Goal: Information Seeking & Learning: Learn about a topic

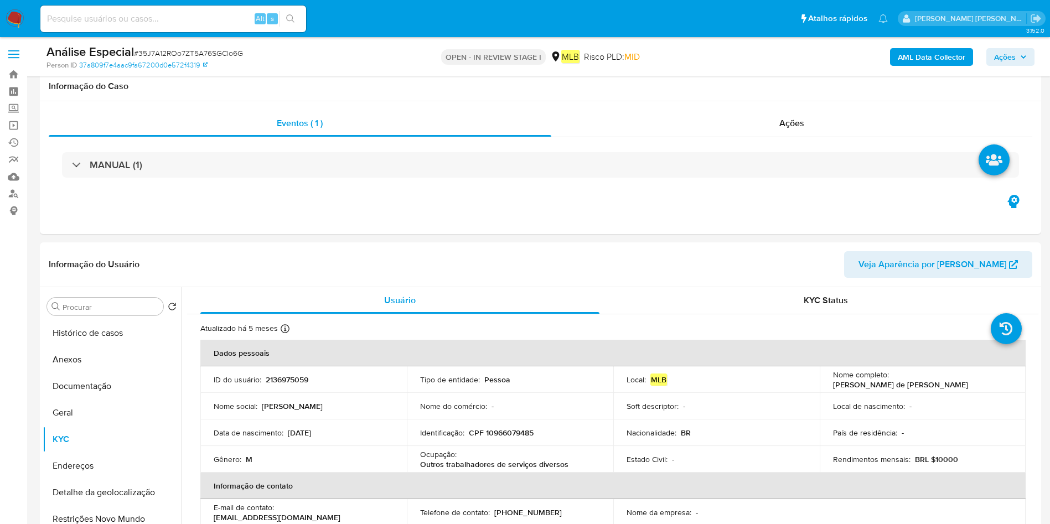
select select "10"
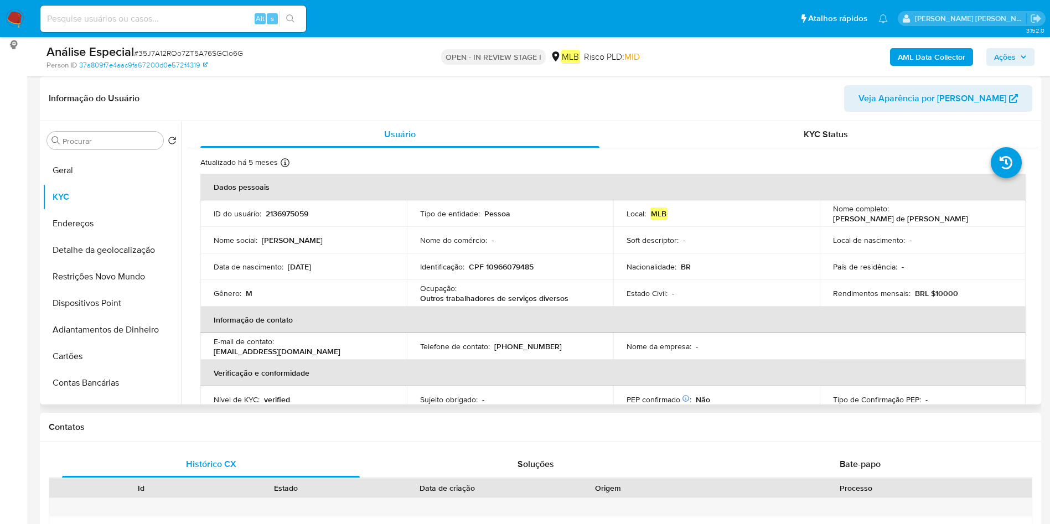
scroll to position [53, 0]
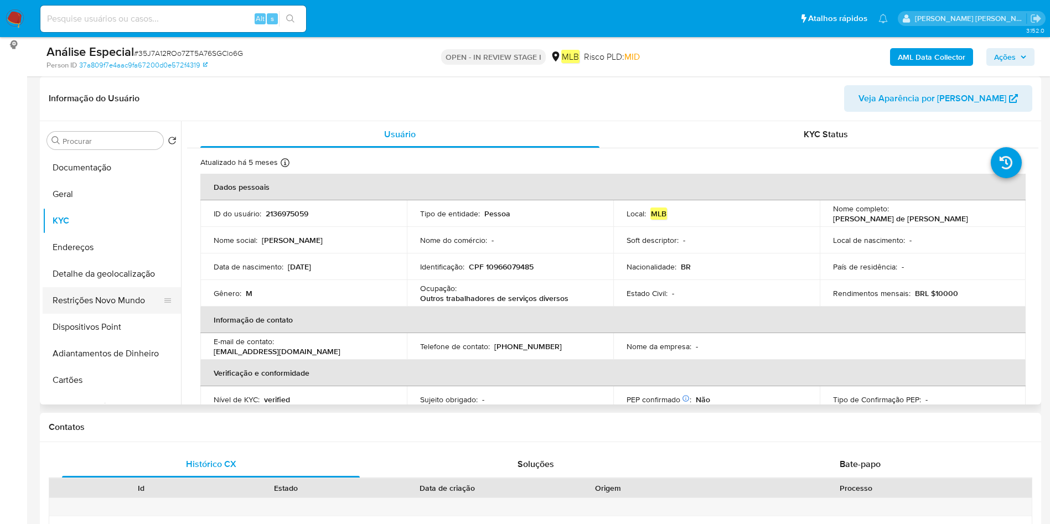
click at [101, 298] on button "Restrições Novo Mundo" at bounding box center [107, 300] width 129 height 27
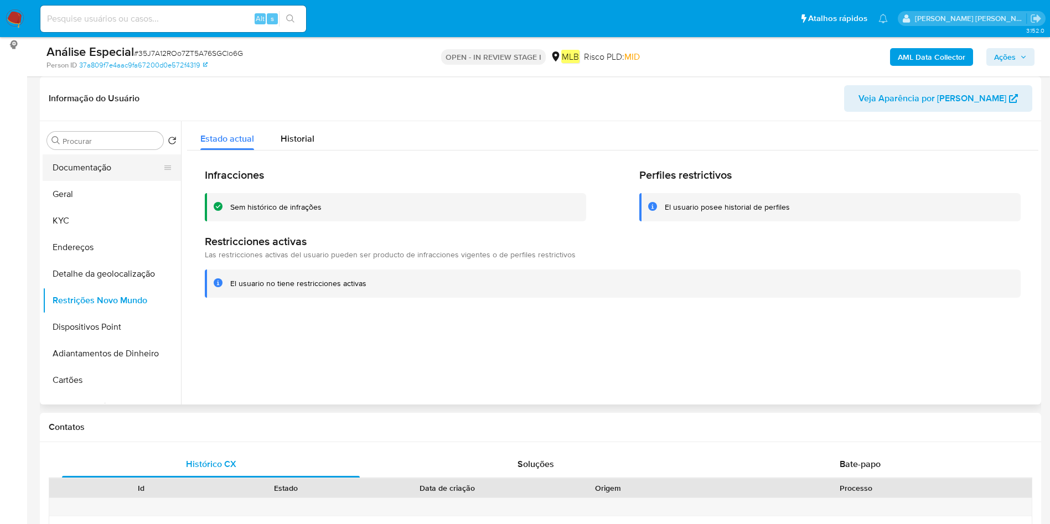
click at [124, 175] on button "Documentação" at bounding box center [107, 167] width 129 height 27
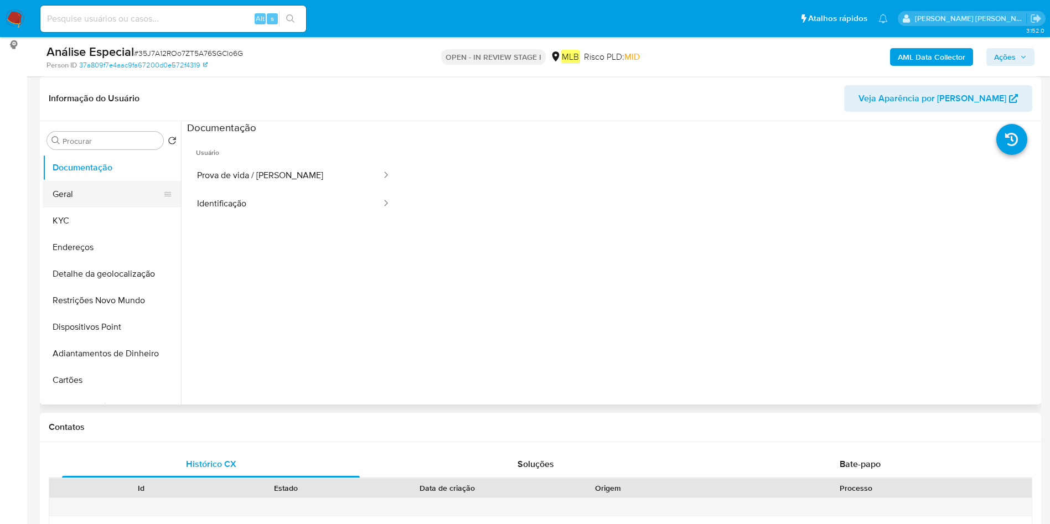
click at [80, 188] on button "Geral" at bounding box center [107, 194] width 129 height 27
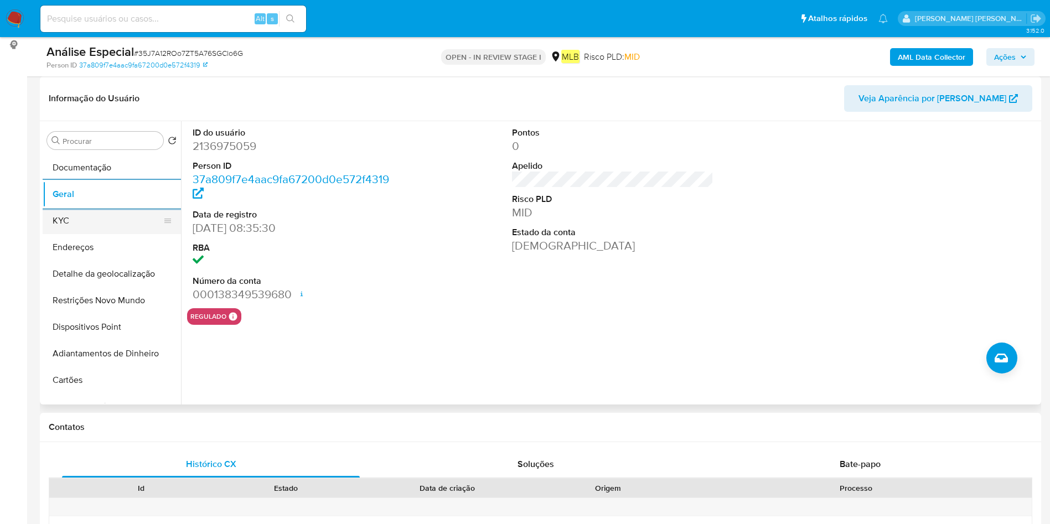
click at [90, 217] on button "KYC" at bounding box center [107, 220] width 129 height 27
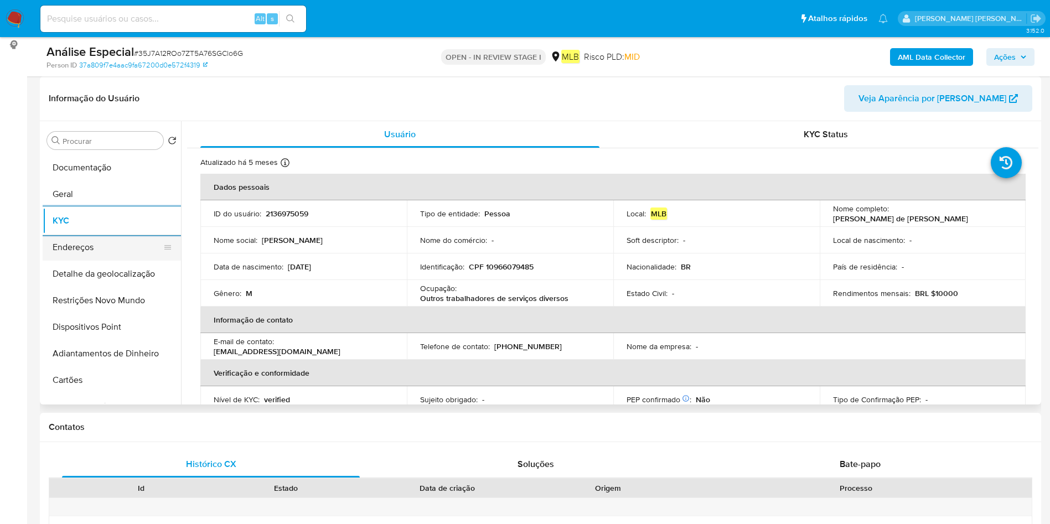
click at [82, 252] on button "Endereços" at bounding box center [107, 247] width 129 height 27
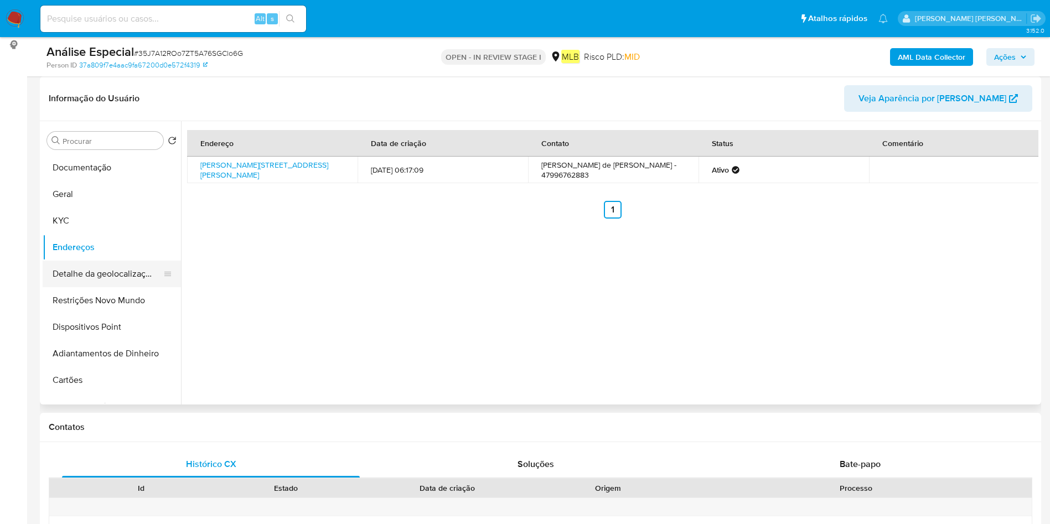
click at [114, 264] on button "Detalhe da geolocalização" at bounding box center [107, 274] width 129 height 27
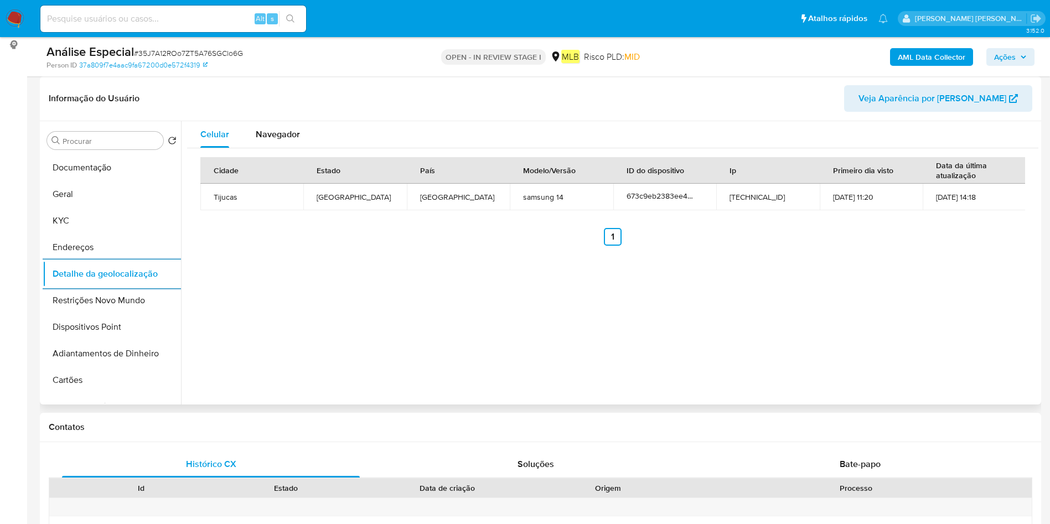
drag, startPoint x: 97, startPoint y: 288, endPoint x: 198, endPoint y: 293, distance: 100.8
click at [97, 289] on button "Restrições Novo Mundo" at bounding box center [112, 300] width 138 height 27
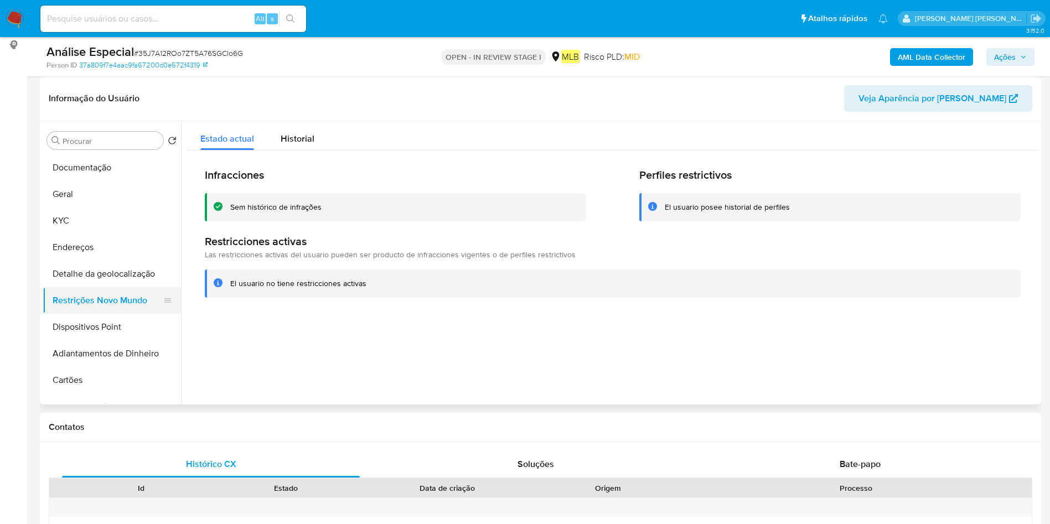
click at [98, 314] on button "Dispositivos Point" at bounding box center [112, 327] width 138 height 27
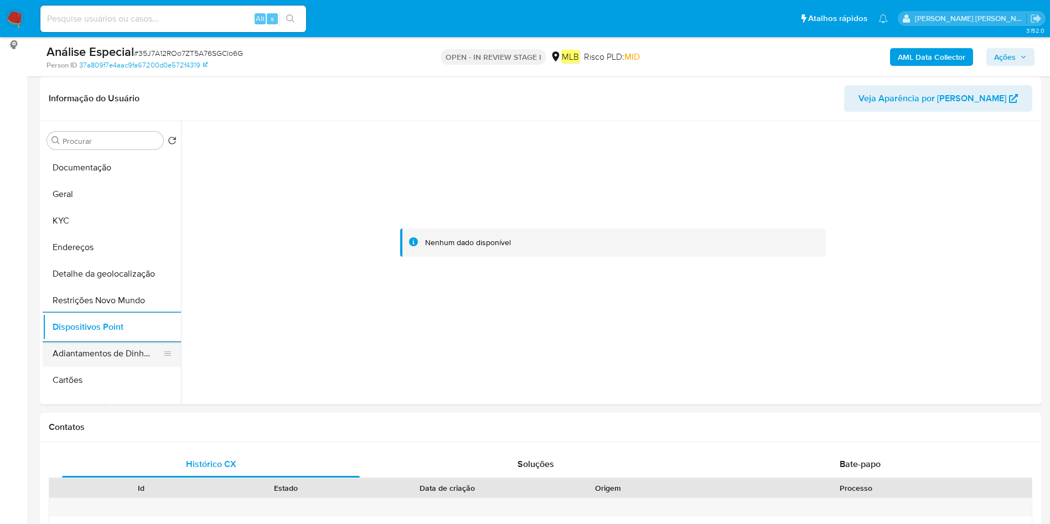
click at [114, 352] on button "Adiantamentos de Dinheiro" at bounding box center [107, 353] width 129 height 27
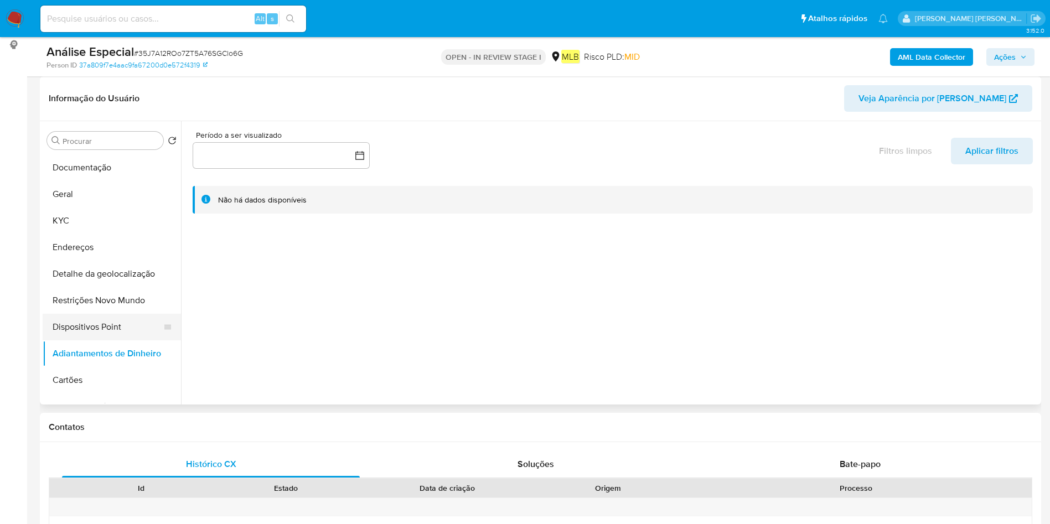
click at [121, 314] on button "Dispositivos Point" at bounding box center [107, 327] width 129 height 27
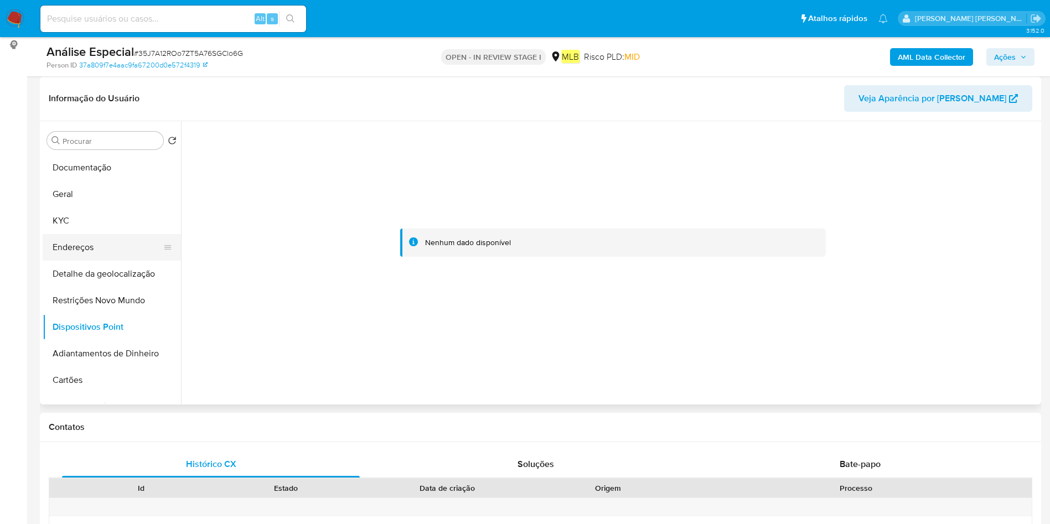
click at [92, 240] on button "Endereços" at bounding box center [107, 247] width 129 height 27
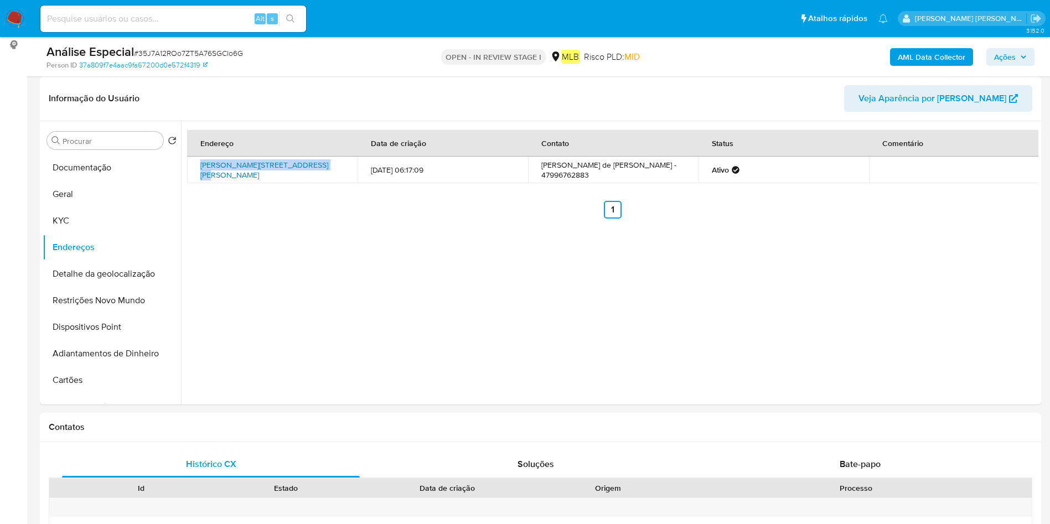
drag, startPoint x: 197, startPoint y: 158, endPoint x: 311, endPoint y: 163, distance: 114.1
click at [311, 162] on td "[PERSON_NAME][STREET_ADDRESS][PERSON_NAME]" at bounding box center [272, 170] width 170 height 27
click at [209, 175] on link "[PERSON_NAME][STREET_ADDRESS][PERSON_NAME]" at bounding box center [264, 169] width 128 height 21
click at [235, 225] on div "Endereço Data de criação Contato Status Comentário [PERSON_NAME][STREET_ADDRESS…" at bounding box center [609, 262] width 857 height 283
drag, startPoint x: 196, startPoint y: 162, endPoint x: 325, endPoint y: 165, distance: 128.4
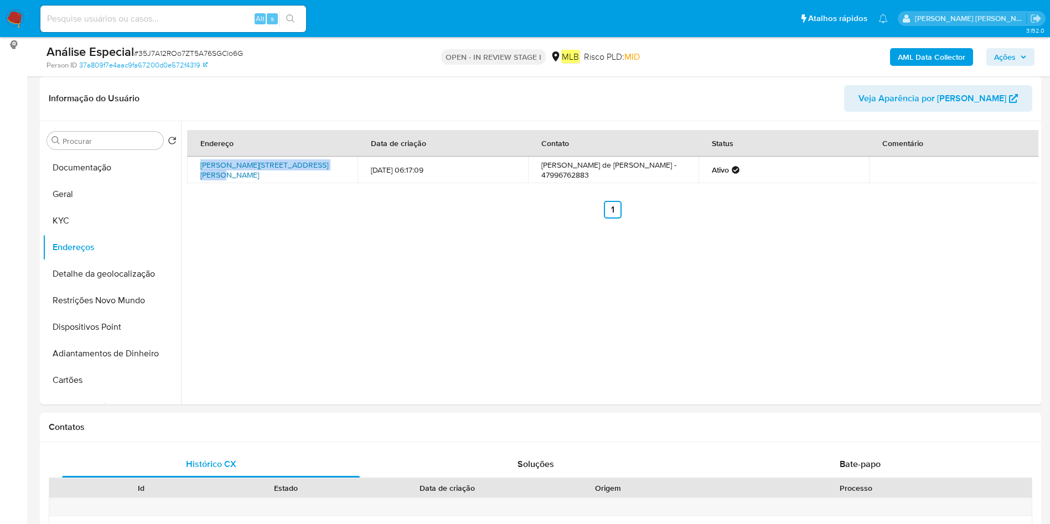
click at [325, 165] on td "[PERSON_NAME][STREET_ADDRESS][PERSON_NAME]" at bounding box center [272, 170] width 170 height 27
copy link "[PERSON_NAME][STREET_ADDRESS][PERSON_NAME]"
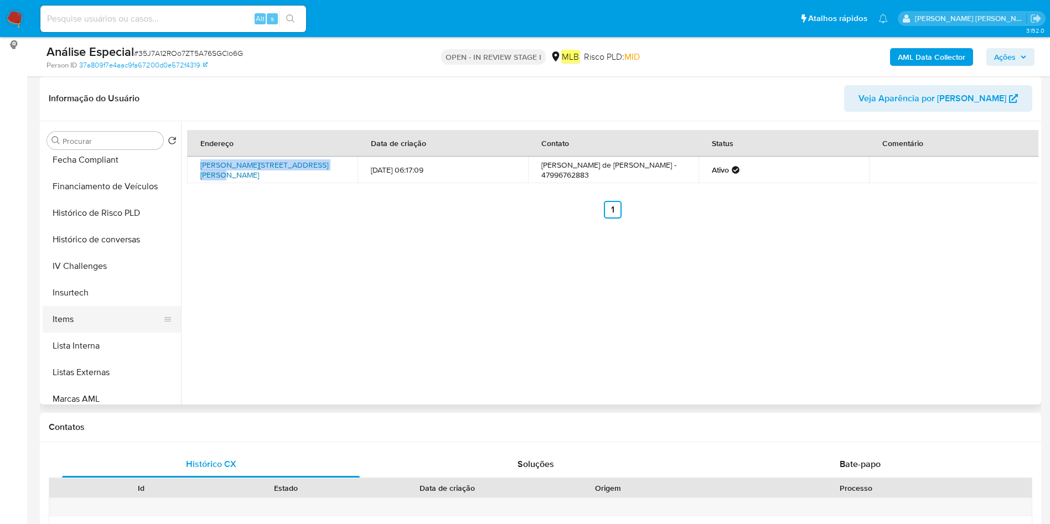
scroll to position [468, 0]
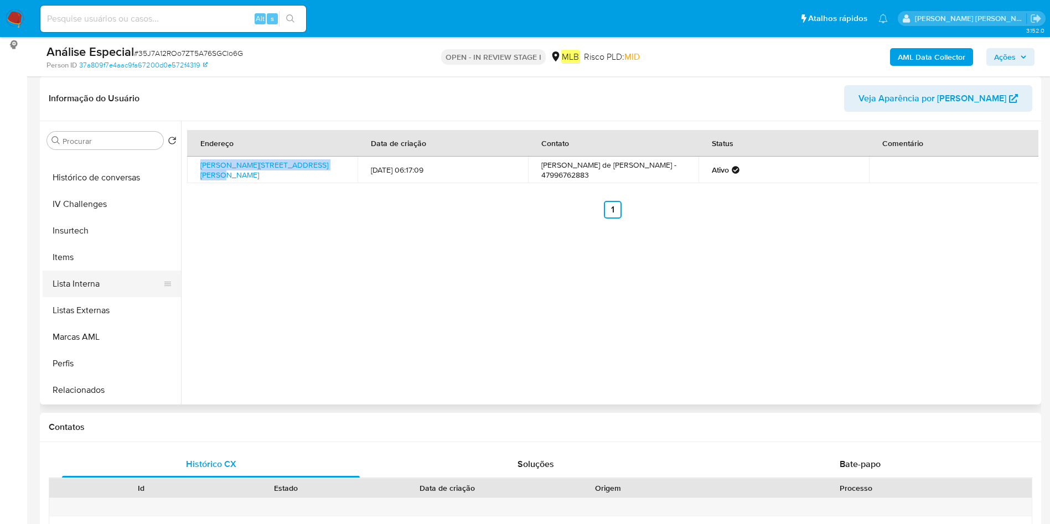
click at [107, 277] on button "Lista Interna" at bounding box center [107, 284] width 129 height 27
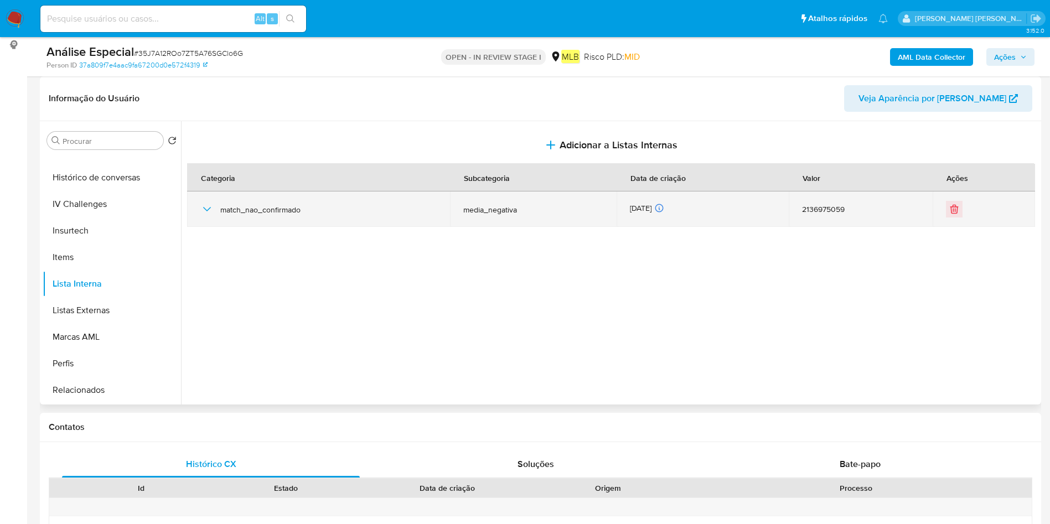
click at [205, 212] on icon "button" at bounding box center [206, 209] width 13 height 13
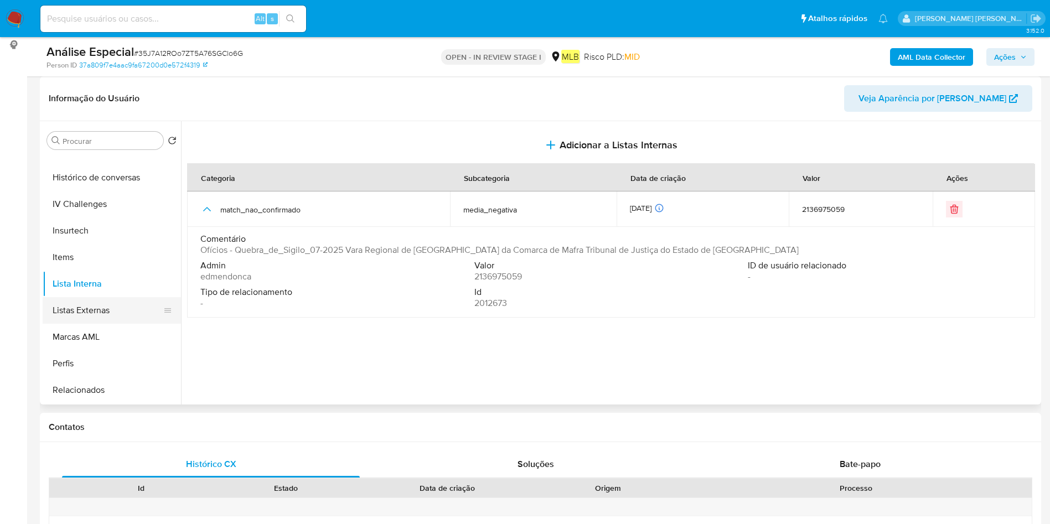
click at [95, 312] on button "Listas Externas" at bounding box center [107, 310] width 129 height 27
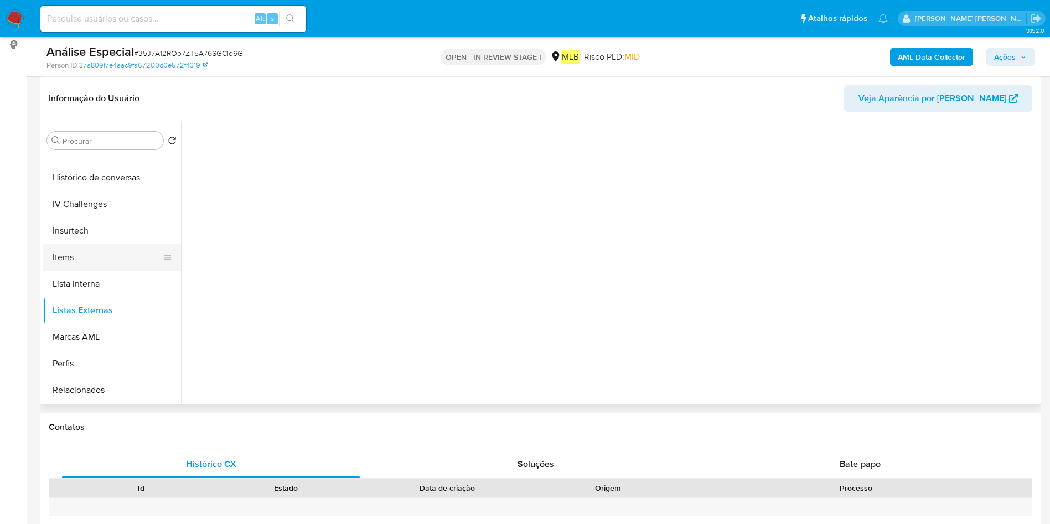
click at [113, 262] on button "Items" at bounding box center [107, 257] width 129 height 27
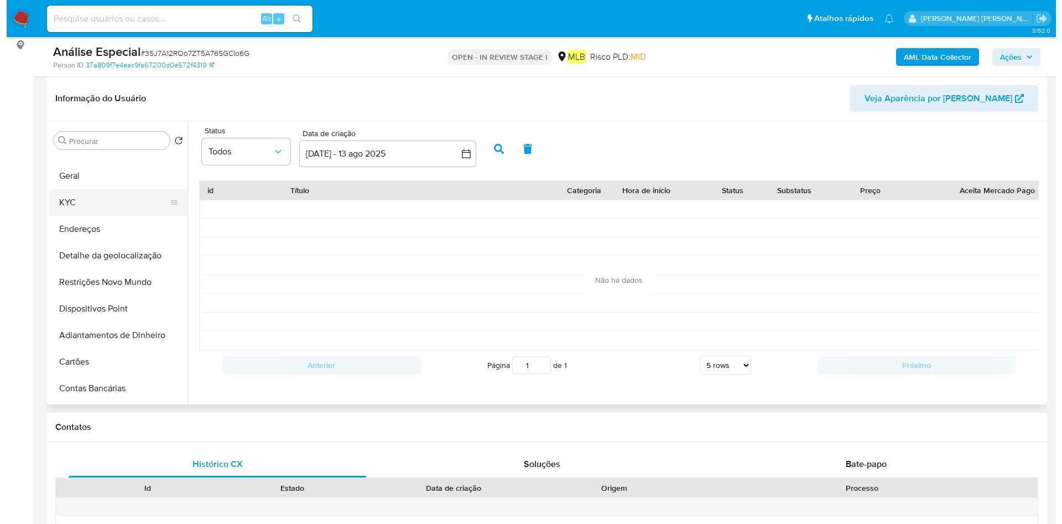
scroll to position [0, 0]
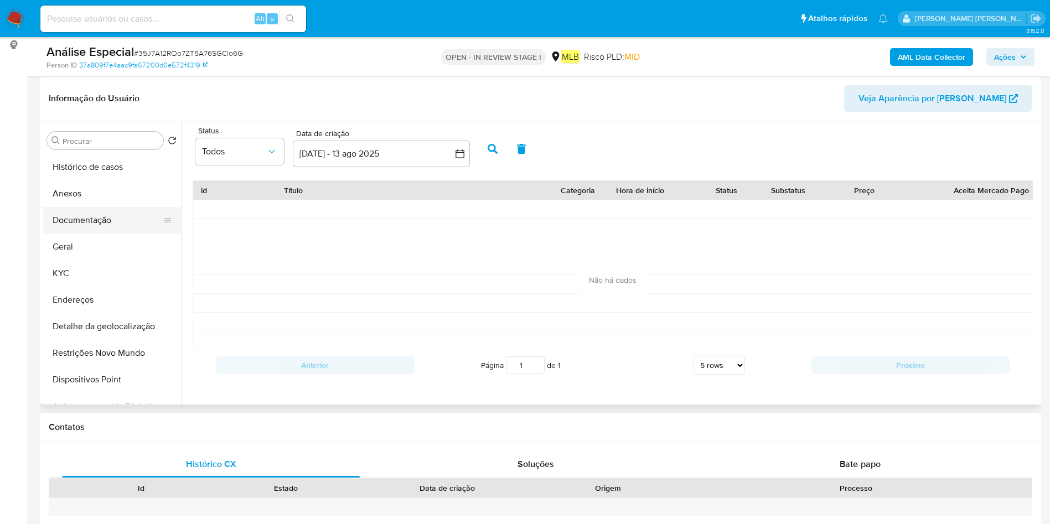
click at [129, 215] on button "Documentação" at bounding box center [107, 220] width 129 height 27
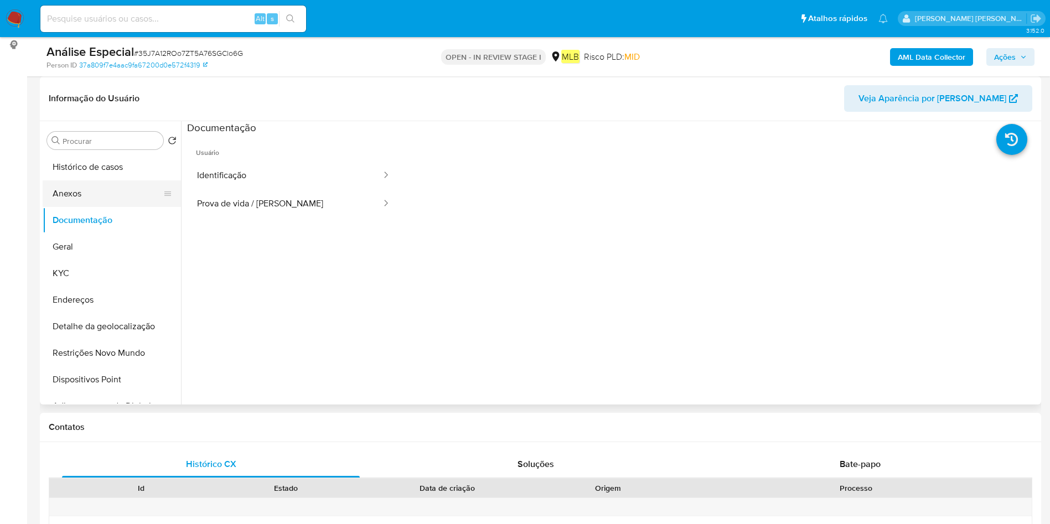
click at [94, 193] on button "Anexos" at bounding box center [107, 193] width 129 height 27
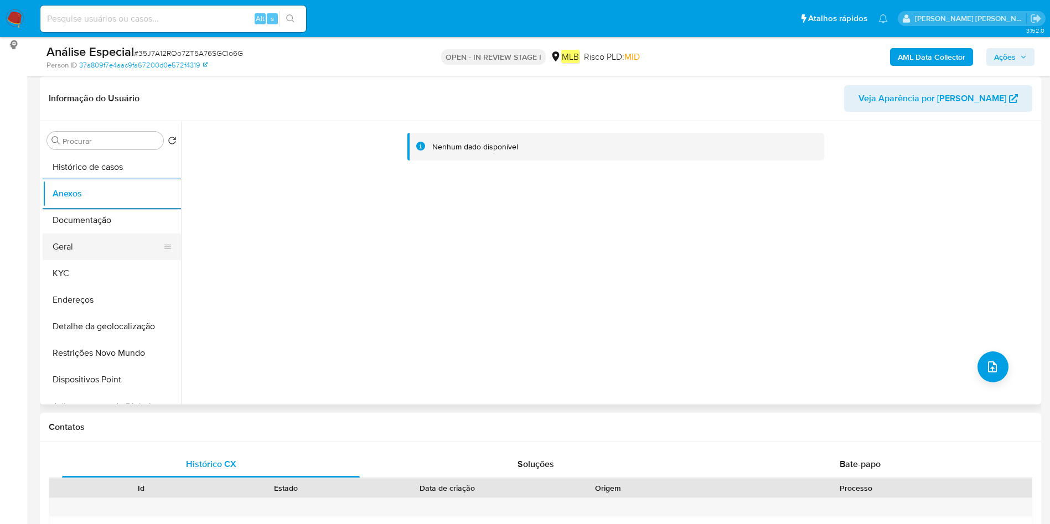
click at [79, 251] on button "Geral" at bounding box center [107, 247] width 129 height 27
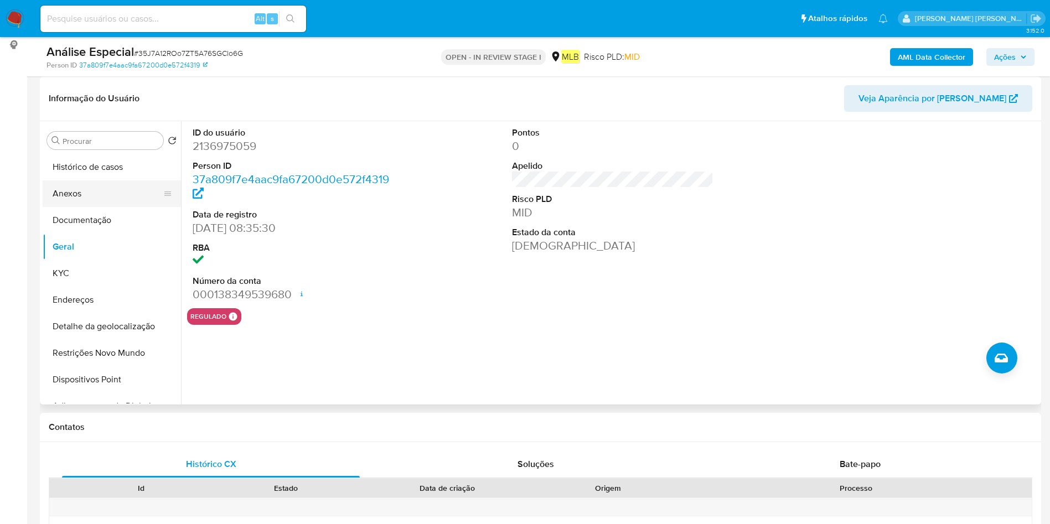
click at [101, 181] on button "Anexos" at bounding box center [107, 193] width 129 height 27
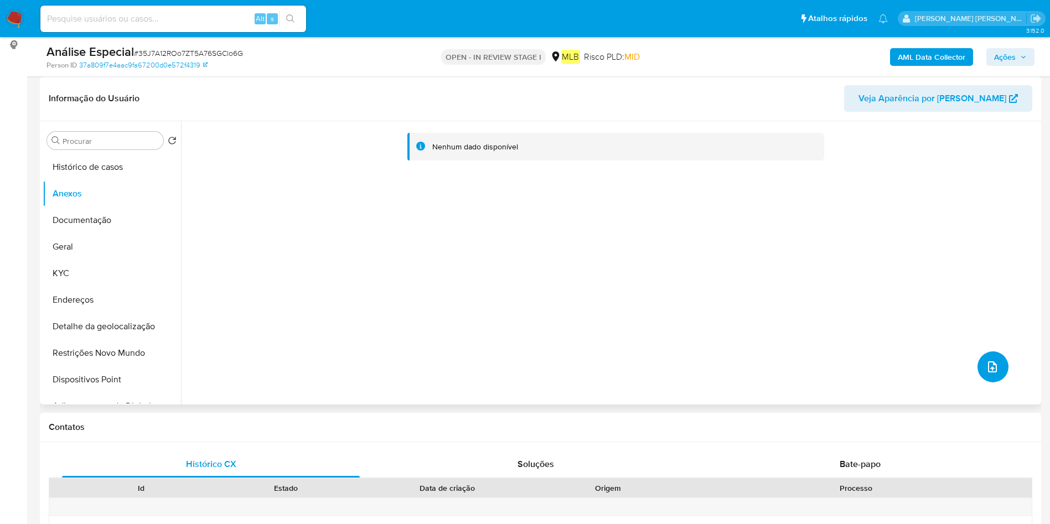
click at [992, 370] on icon "upload-file" at bounding box center [992, 366] width 9 height 11
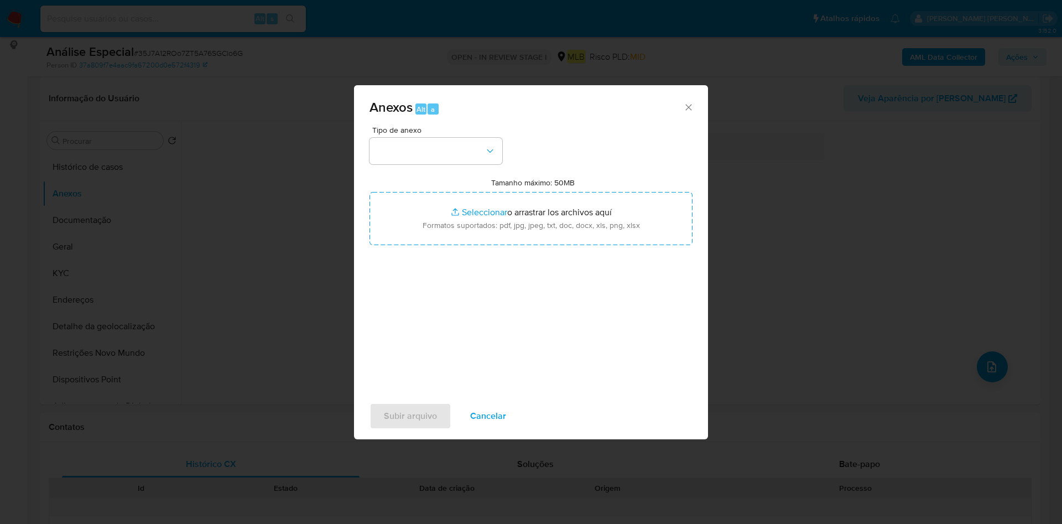
click at [313, 193] on div "Anexos Alt a Tipo de anexo Tamanho máximo: 50MB Seleccionar archivos Selecciona…" at bounding box center [531, 262] width 1062 height 524
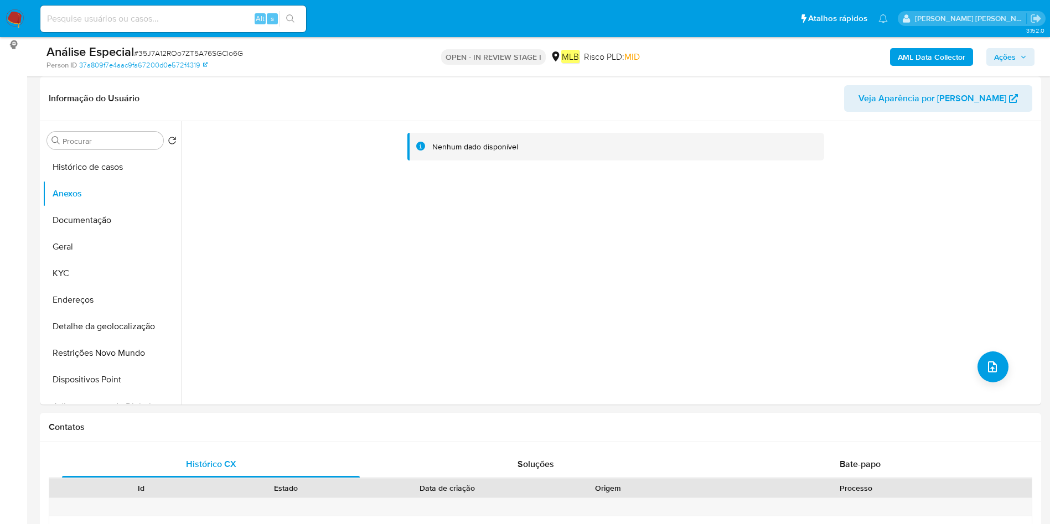
click at [925, 57] on b "AML Data Collector" at bounding box center [932, 57] width 68 height 18
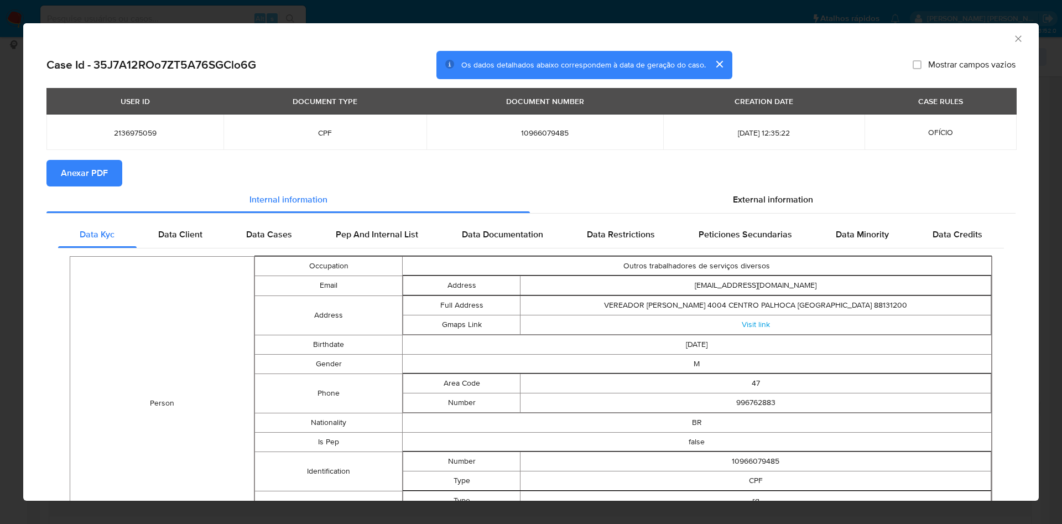
click at [99, 176] on span "Anexar PDF" at bounding box center [84, 173] width 47 height 24
click at [1013, 37] on icon "Fechar a janela" at bounding box center [1018, 38] width 11 height 11
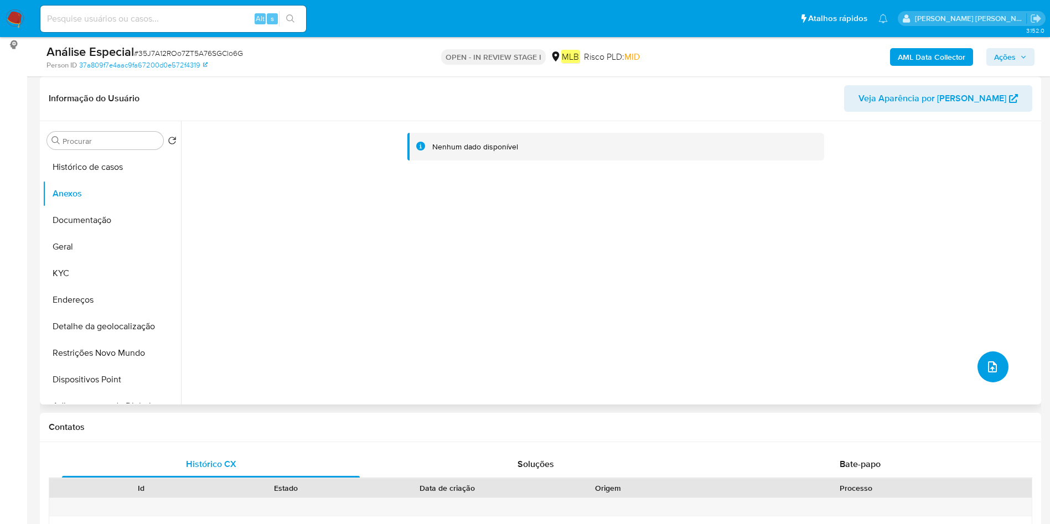
click at [985, 364] on icon "upload-file" at bounding box center [991, 366] width 13 height 13
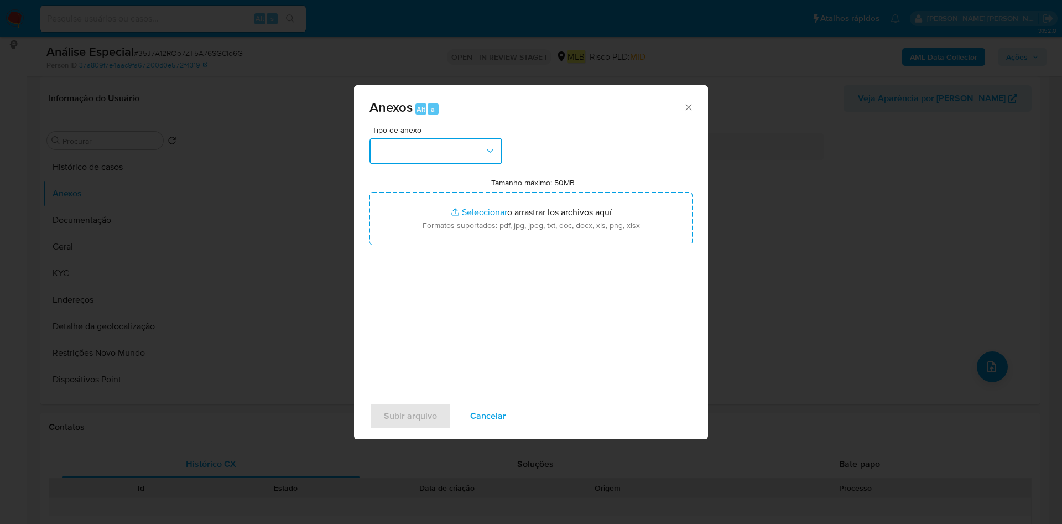
drag, startPoint x: 440, startPoint y: 144, endPoint x: 445, endPoint y: 160, distance: 16.8
click at [441, 144] on button "button" at bounding box center [436, 151] width 133 height 27
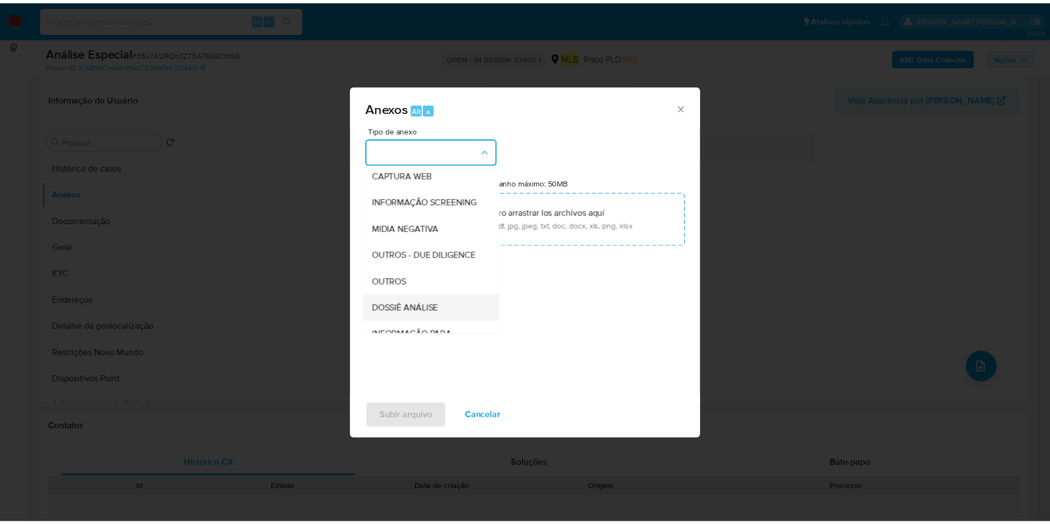
scroll to position [170, 0]
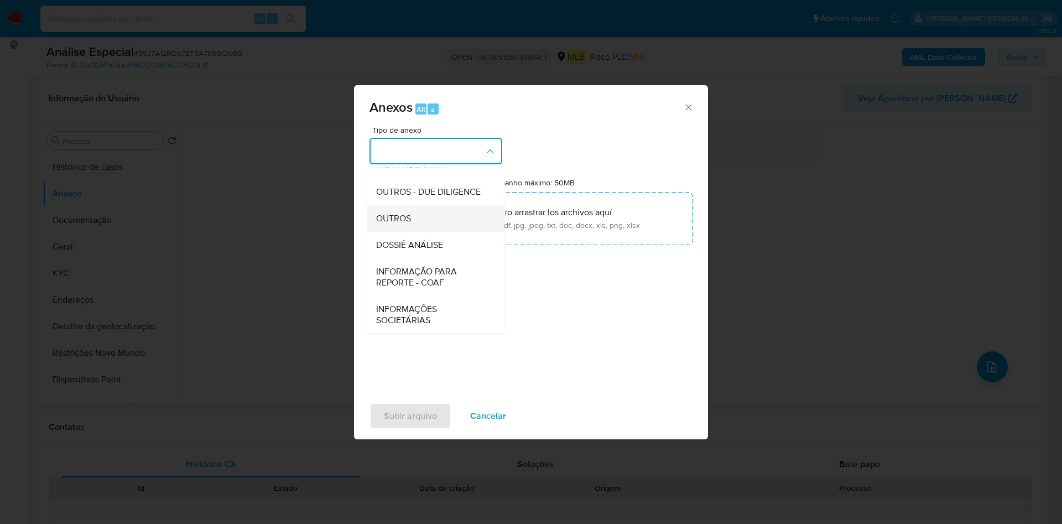
click at [449, 219] on div "OUTROS" at bounding box center [432, 218] width 113 height 27
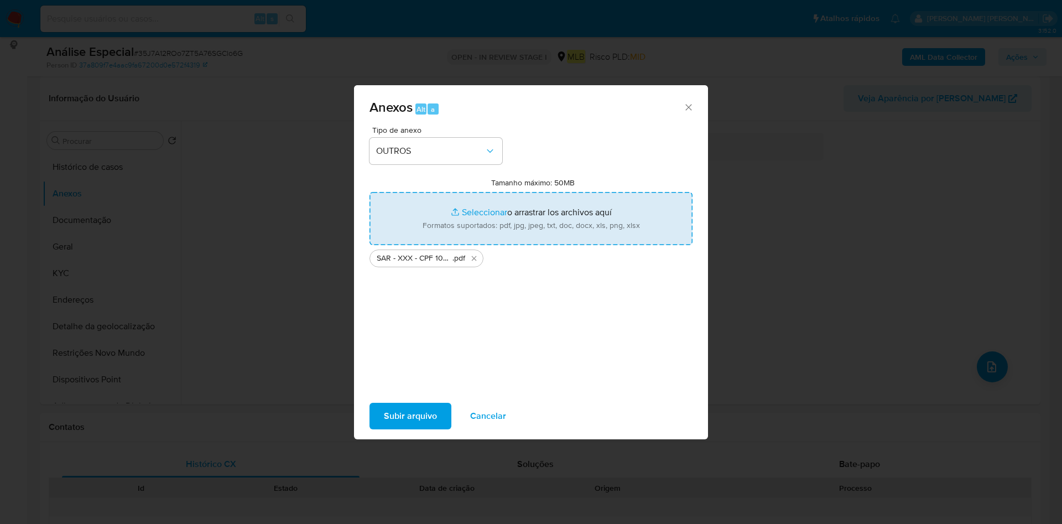
type input "C:\fakepath\Mulan 2136975059_2025_08_11_10_53_49.xlsx"
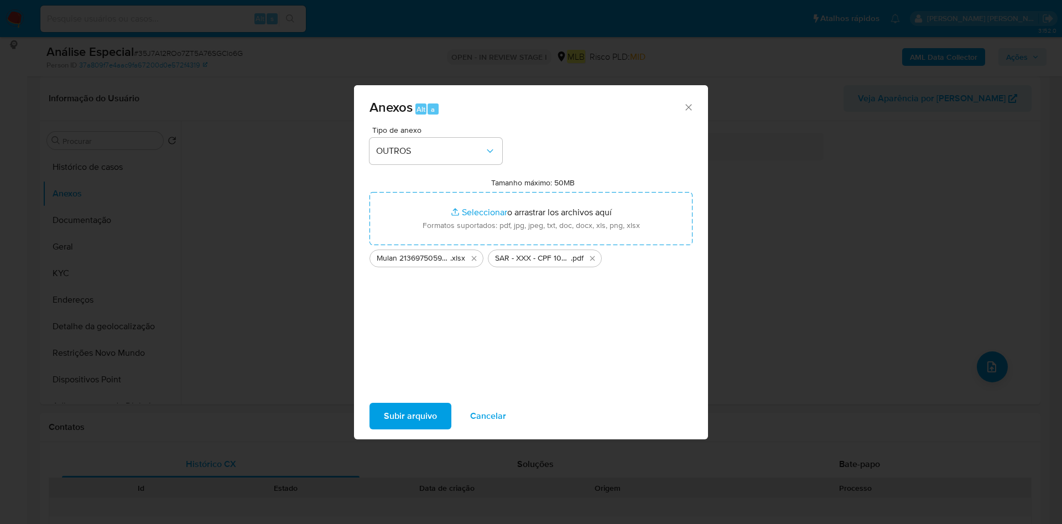
click at [426, 409] on span "Subir arquivo" at bounding box center [410, 416] width 53 height 24
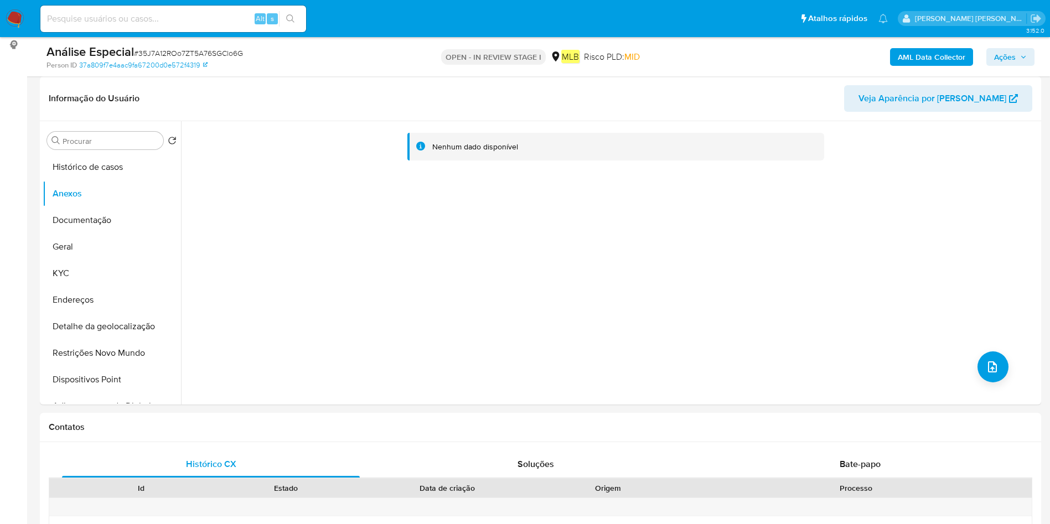
click at [998, 61] on span "Ações" at bounding box center [1005, 57] width 22 height 18
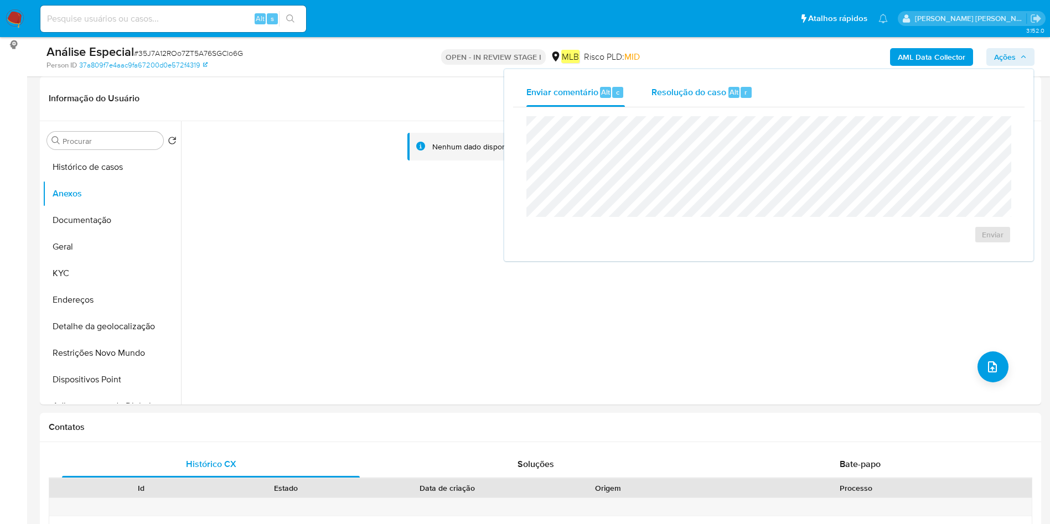
click at [728, 96] on div "Alt" at bounding box center [733, 92] width 11 height 11
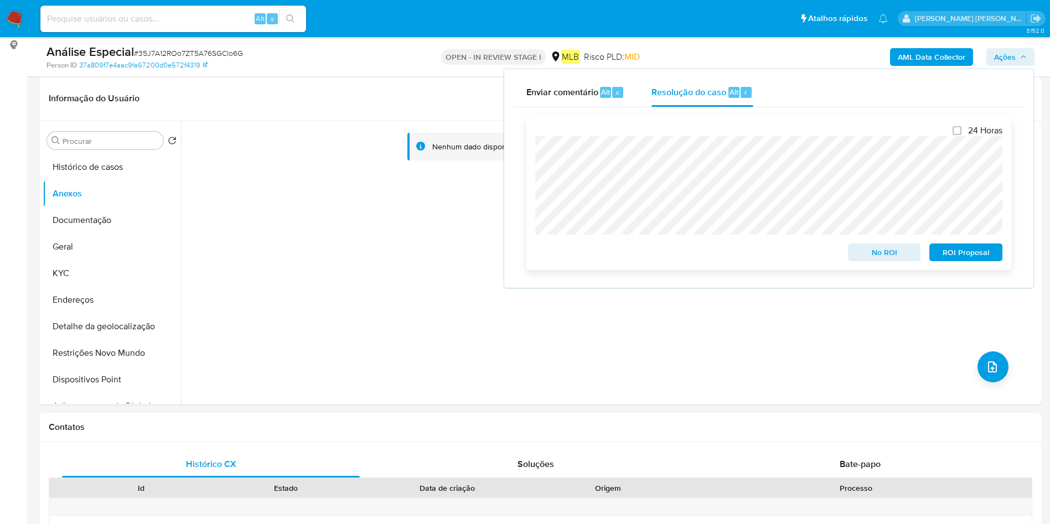
click at [972, 246] on span "ROI Proposal" at bounding box center [966, 252] width 58 height 15
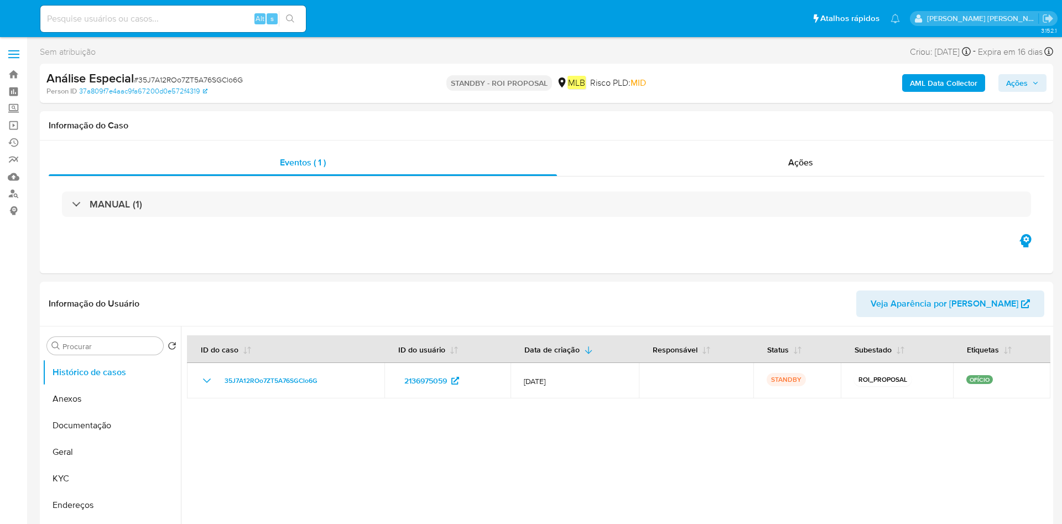
select select "10"
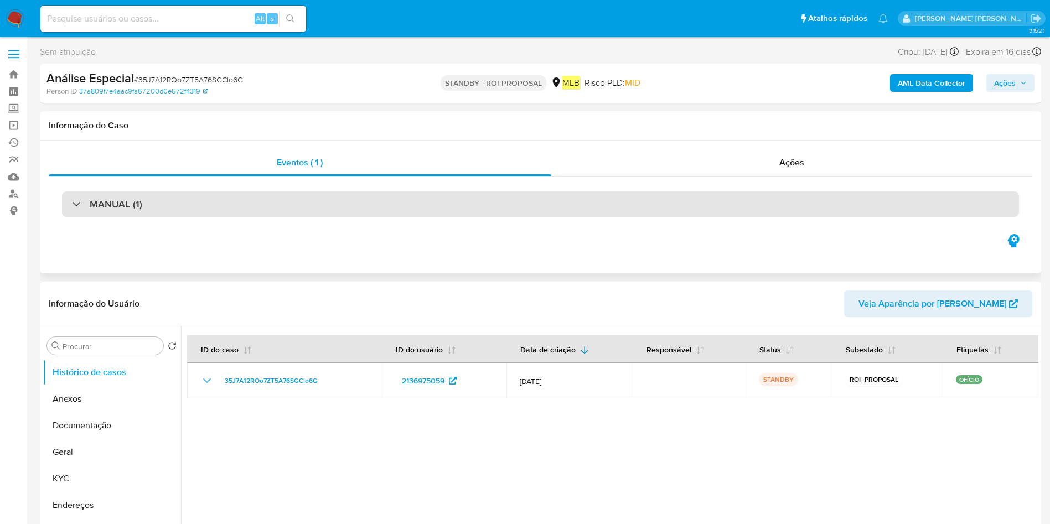
click at [317, 191] on div "MANUAL (1)" at bounding box center [540, 203] width 957 height 25
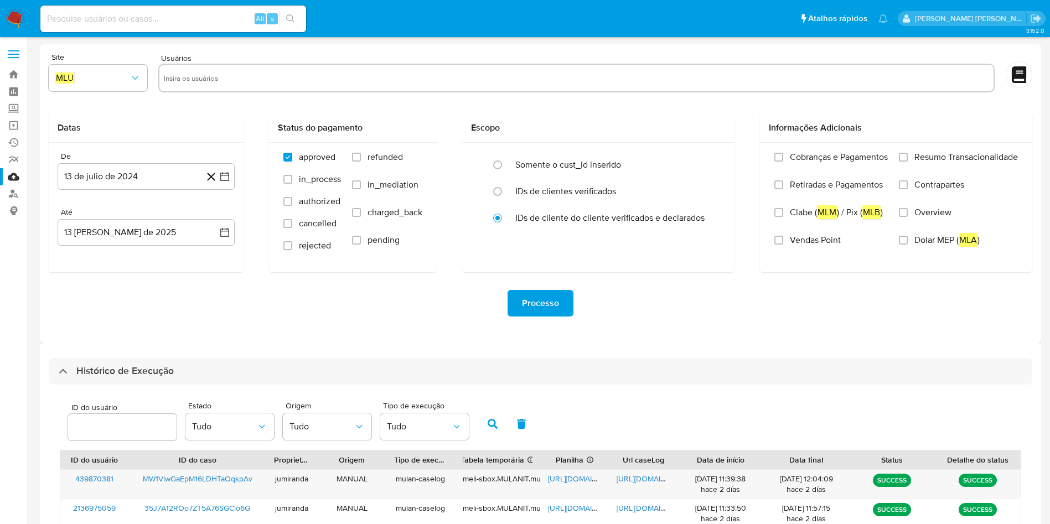
select select "10"
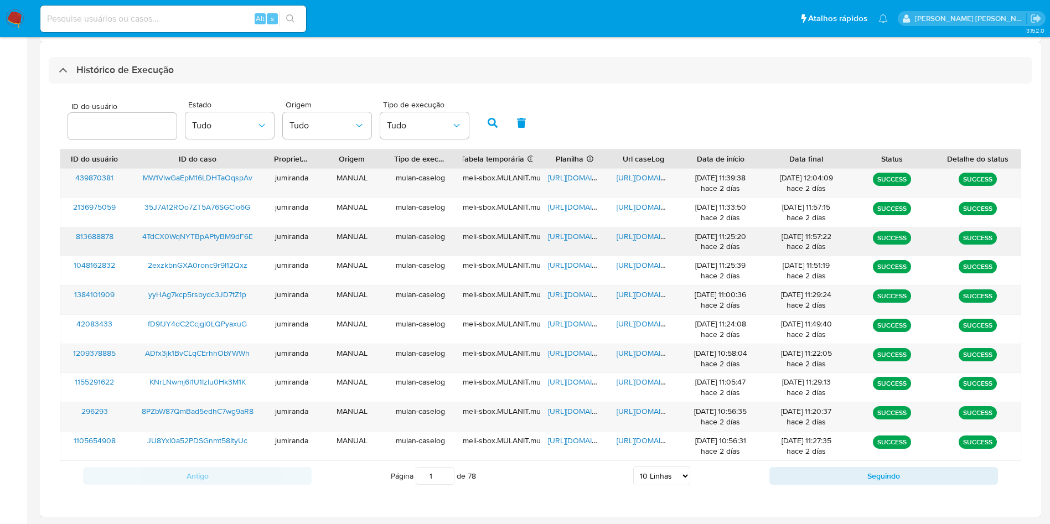
click at [570, 236] on span "https://docs.google.com/spreadsheets/d/1mpfpfvcC-OlYwxkiUCRTVpEksap8SzrUKoqtTU6…" at bounding box center [586, 236] width 76 height 11
click at [622, 231] on span "https://docs.google.com/document/d/1wQjkJ177HSw_733vaRqPOcXbjTXlGywBHLr9NfuM9wc…" at bounding box center [654, 236] width 76 height 11
click at [229, 231] on span "4TdCX0WqNYTBpAPtyBM9dF6E" at bounding box center [197, 236] width 111 height 11
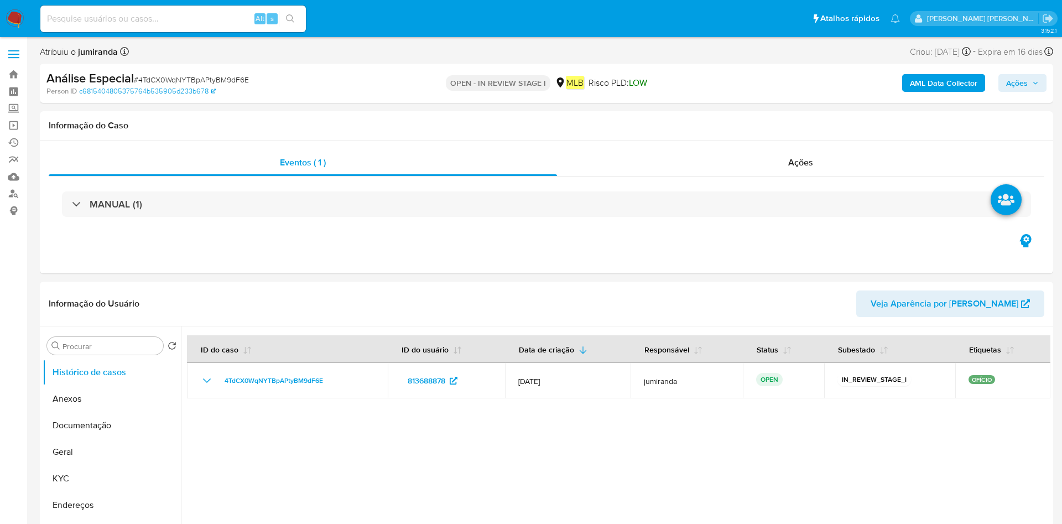
select select "10"
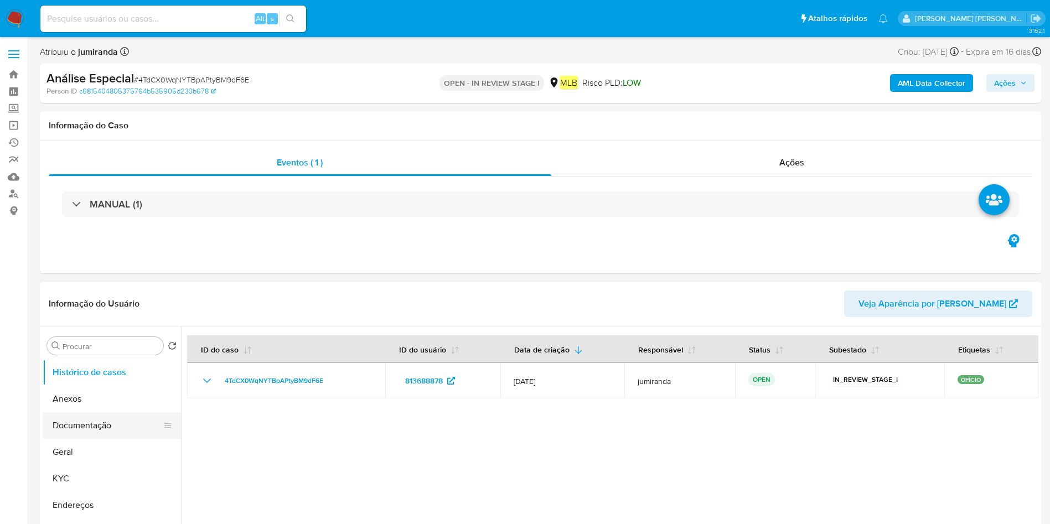
click at [115, 413] on button "Documentação" at bounding box center [107, 425] width 129 height 27
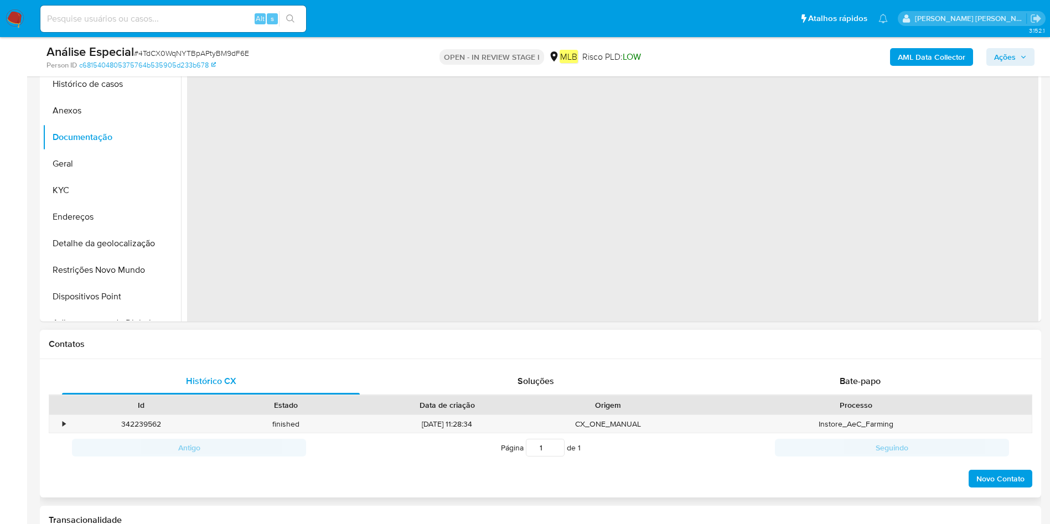
scroll to position [166, 0]
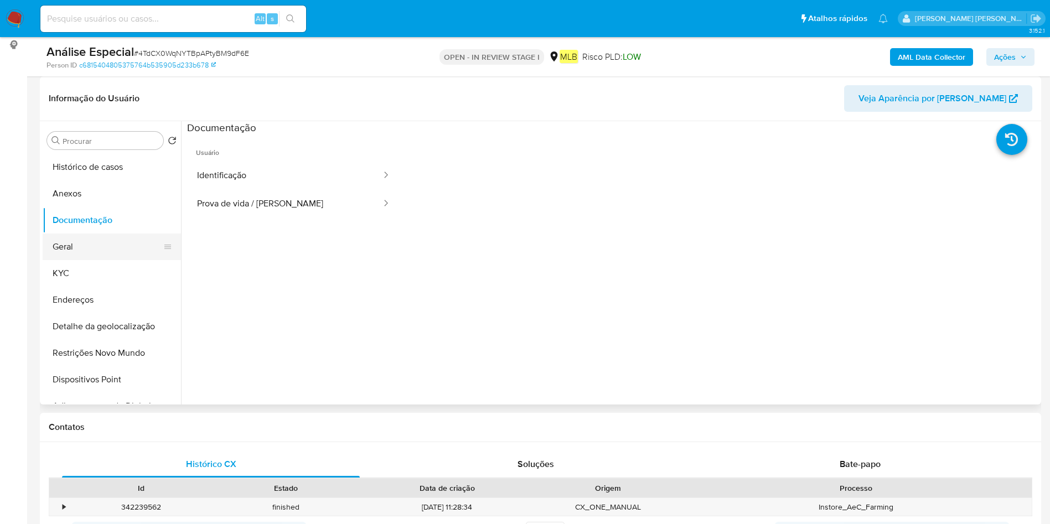
click at [96, 241] on button "Geral" at bounding box center [107, 247] width 129 height 27
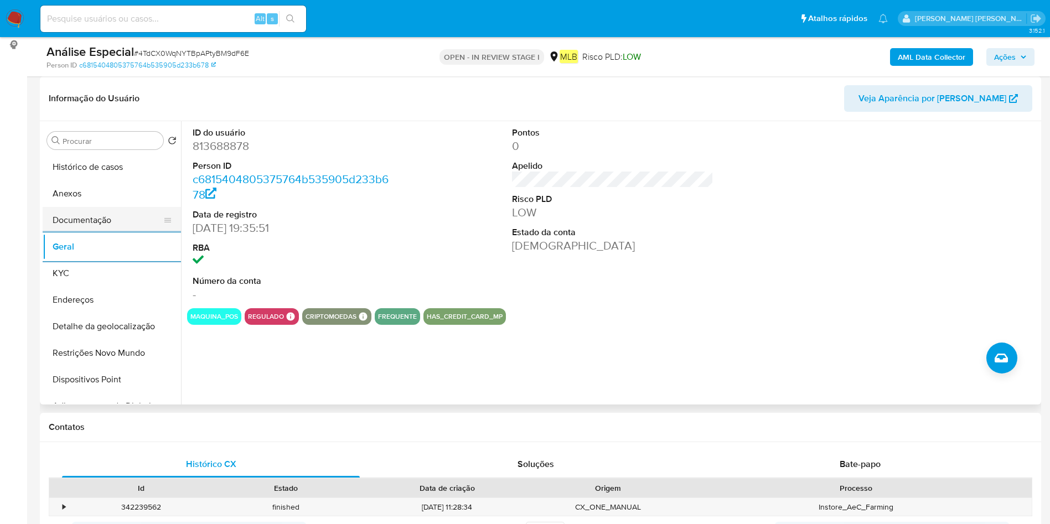
click at [97, 219] on button "Documentação" at bounding box center [107, 220] width 129 height 27
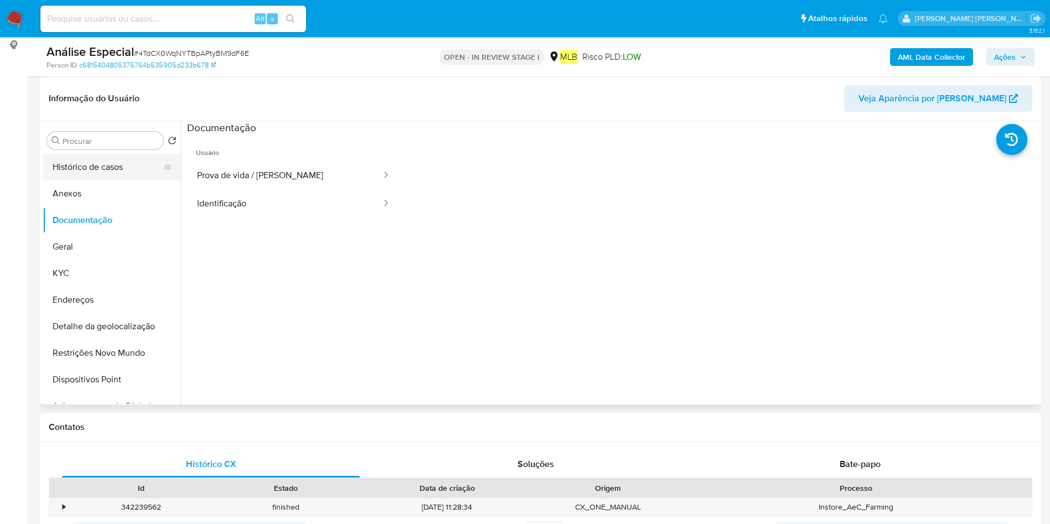
click at [121, 281] on button "KYC" at bounding box center [112, 273] width 138 height 27
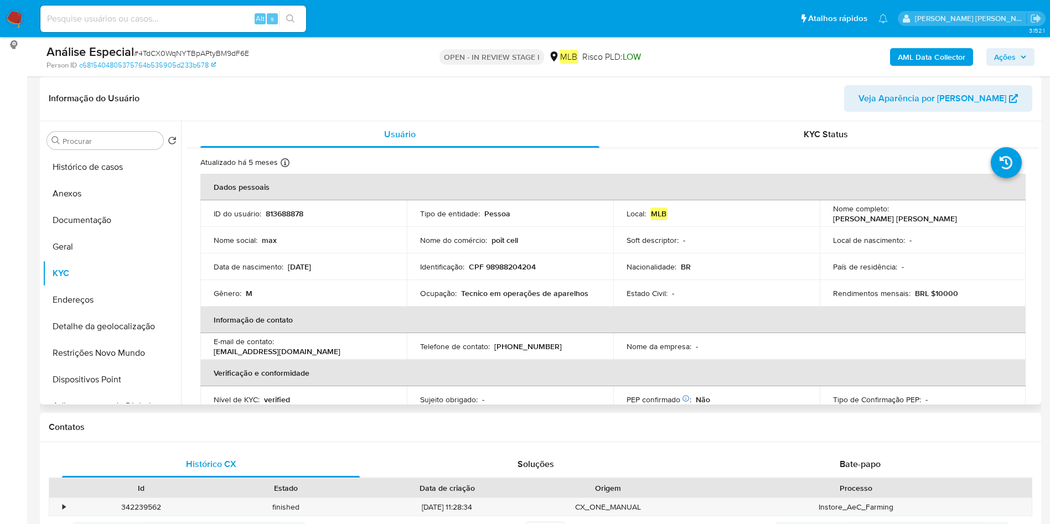
click at [461, 298] on p "Tecnico em operações de aparelhos" at bounding box center [524, 293] width 127 height 10
click at [461, 297] on p "Tecnico em operações de aparelhos" at bounding box center [524, 293] width 127 height 10
copy div "Ocupação : Tecnico em operações de aparelhos"
click at [81, 221] on button "Documentação" at bounding box center [107, 220] width 129 height 27
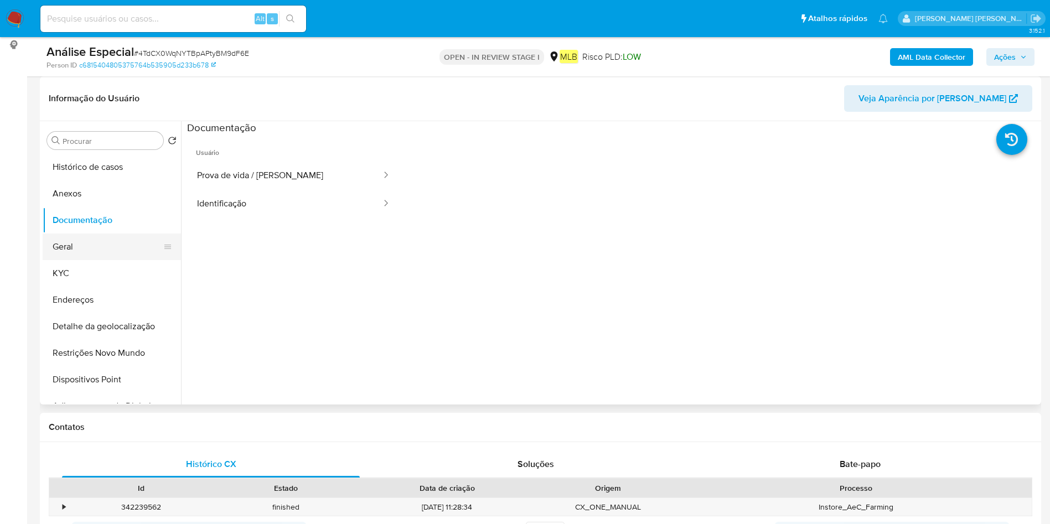
click at [94, 255] on button "Geral" at bounding box center [107, 247] width 129 height 27
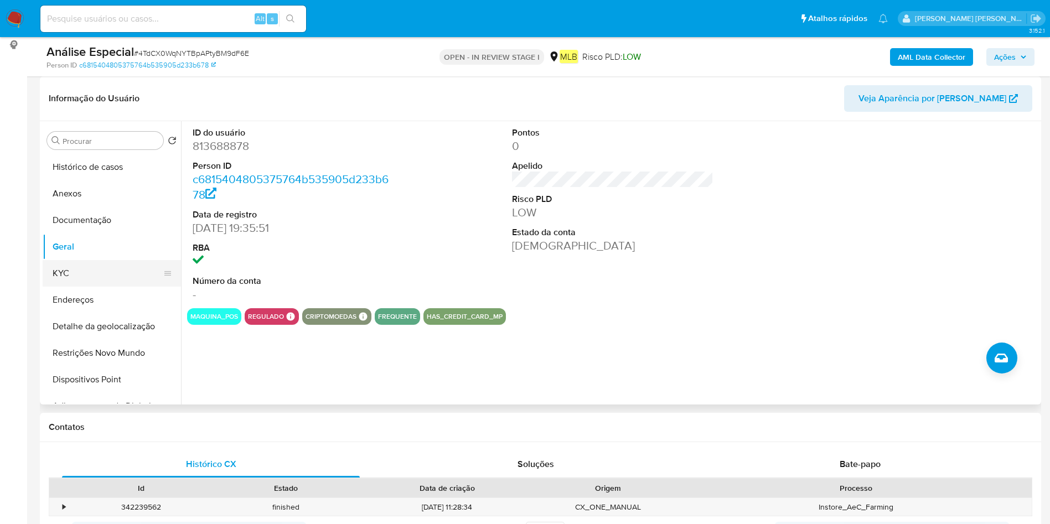
click at [99, 277] on button "KYC" at bounding box center [107, 273] width 129 height 27
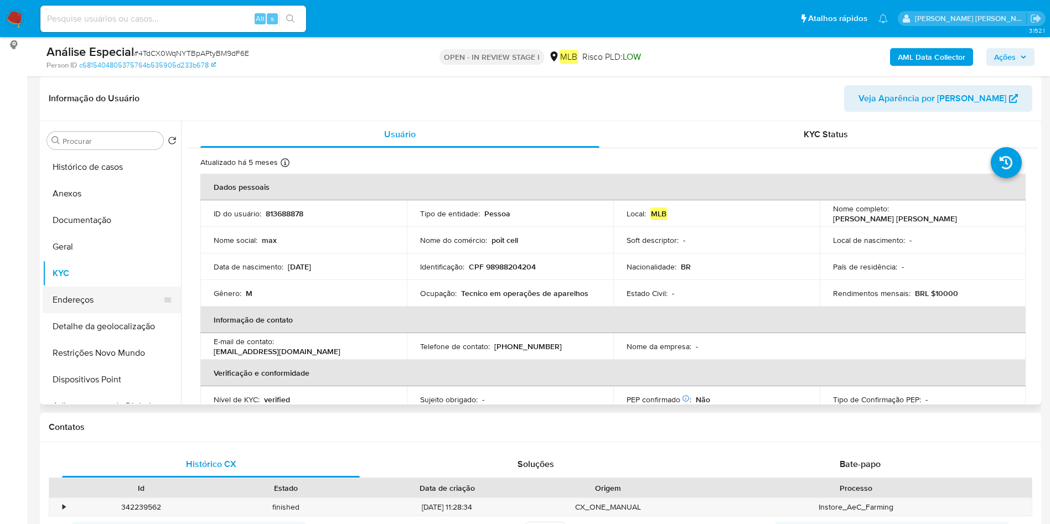
click at [115, 291] on button "Endereços" at bounding box center [107, 300] width 129 height 27
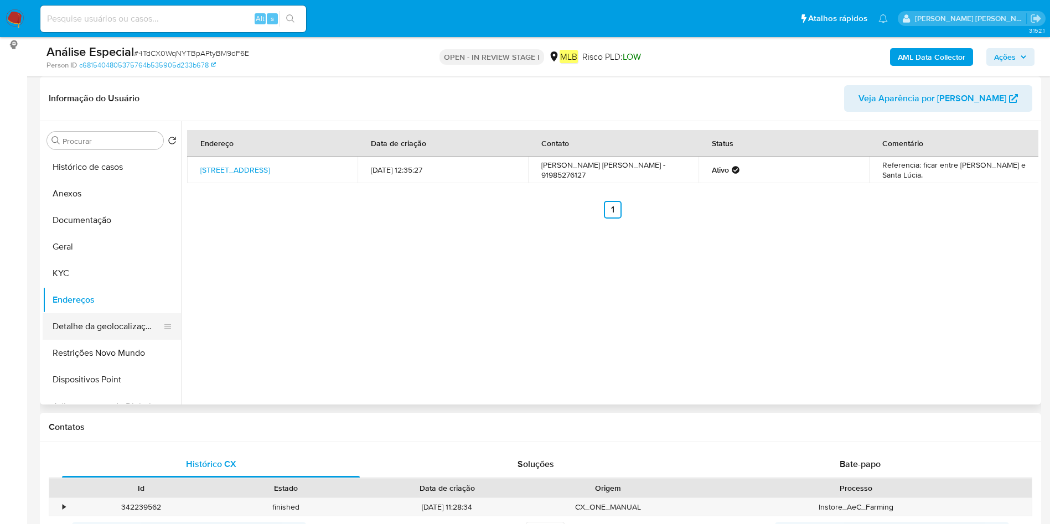
click at [72, 327] on button "Detalhe da geolocalização" at bounding box center [107, 326] width 129 height 27
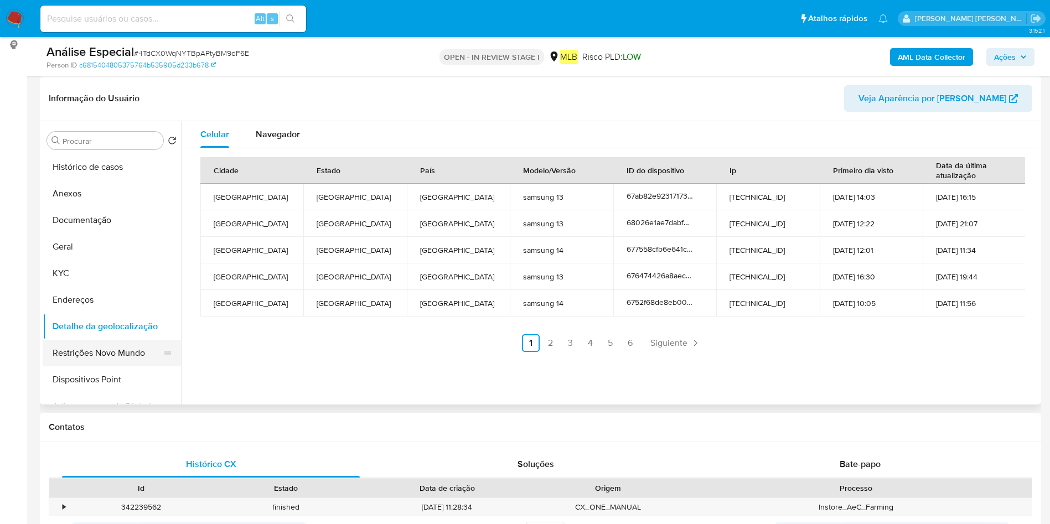
click at [123, 347] on button "Restrições Novo Mundo" at bounding box center [107, 353] width 129 height 27
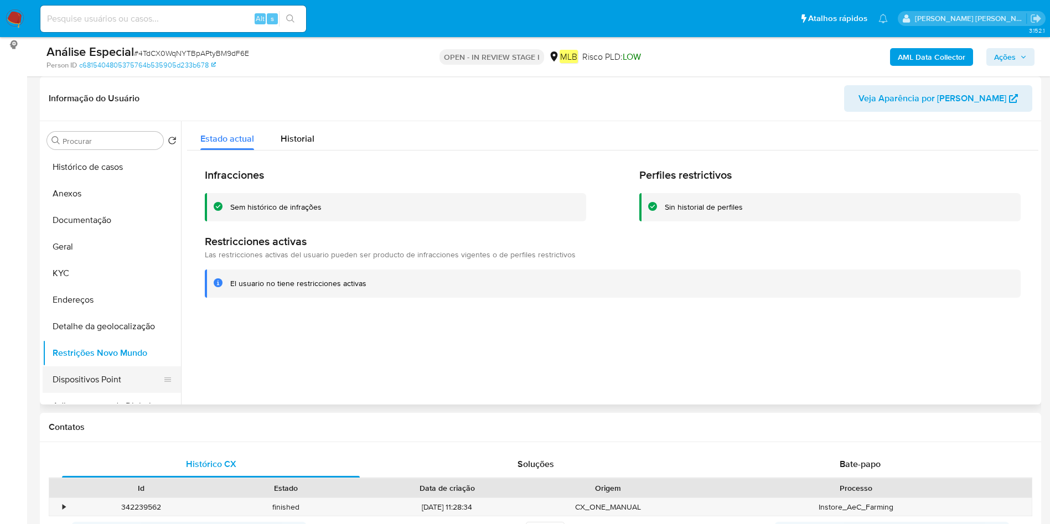
click at [95, 370] on button "Dispositivos Point" at bounding box center [107, 379] width 129 height 27
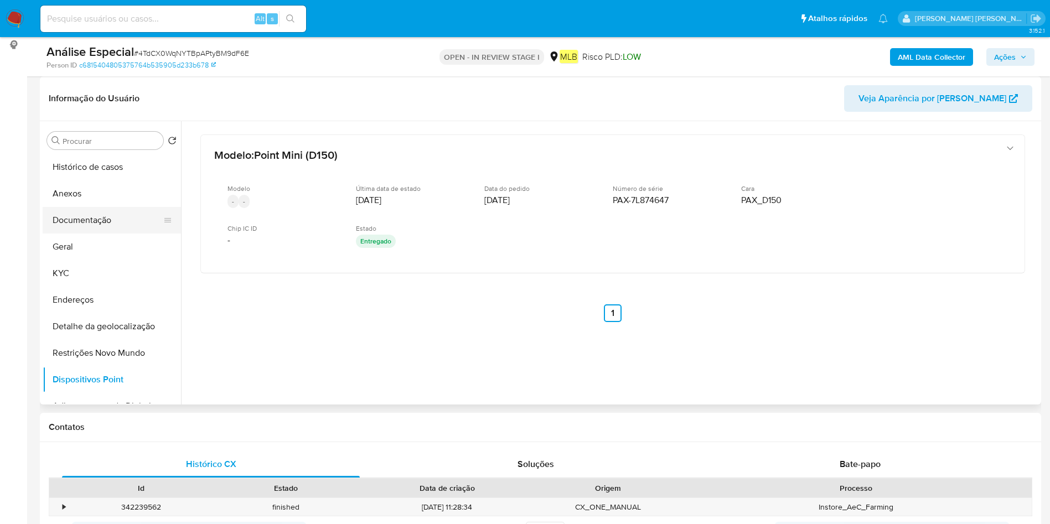
click at [97, 210] on button "Documentação" at bounding box center [107, 220] width 129 height 27
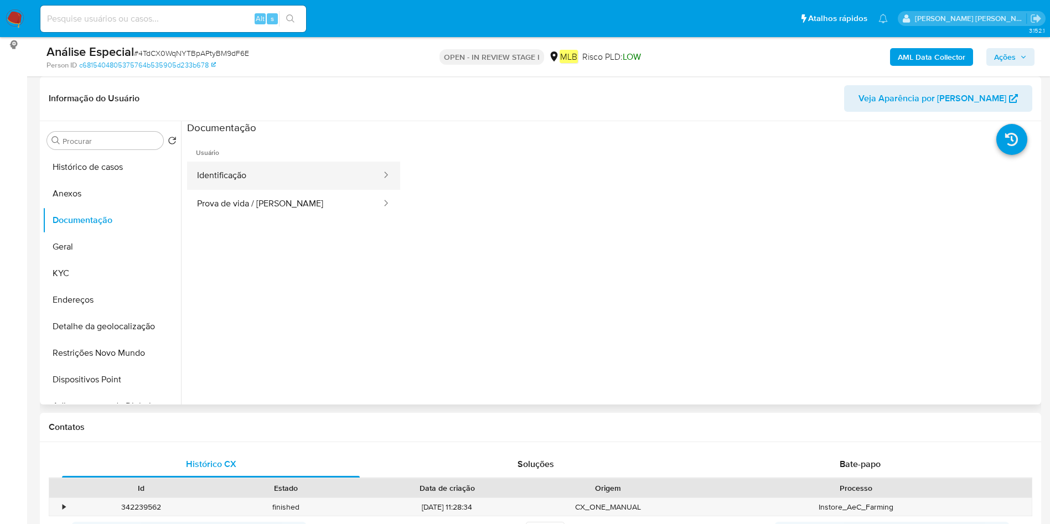
click at [353, 168] on button "Identificação" at bounding box center [284, 176] width 195 height 28
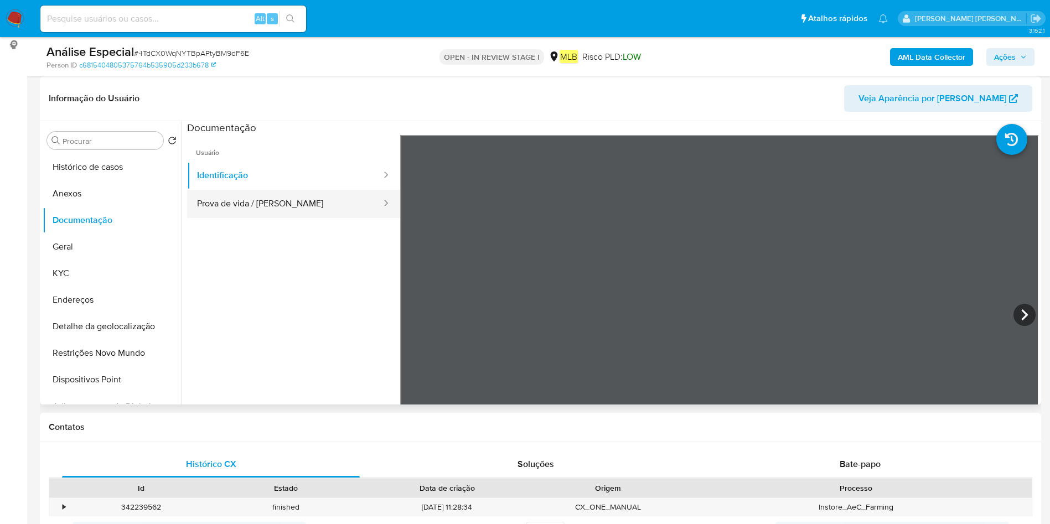
click at [274, 196] on button "Prova de vida / [PERSON_NAME]" at bounding box center [284, 204] width 195 height 28
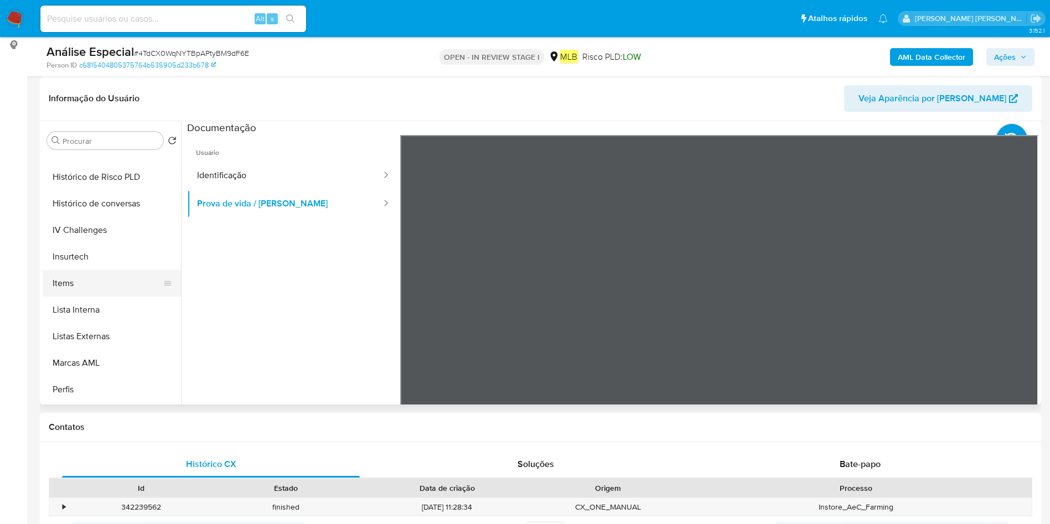
scroll to position [468, 0]
click at [114, 289] on button "Lista Interna" at bounding box center [107, 284] width 129 height 27
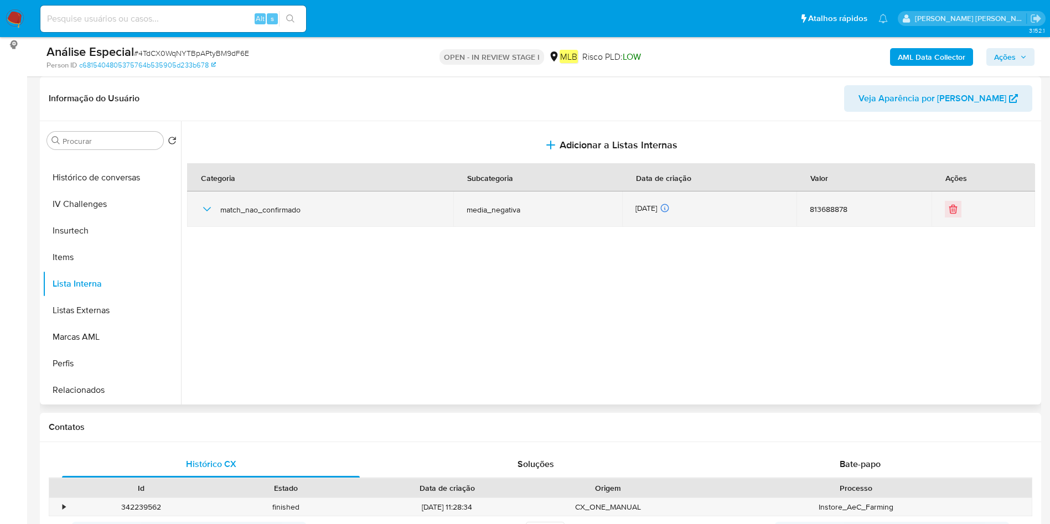
click at [216, 215] on div "match_nao_confirmado" at bounding box center [320, 208] width 240 height 35
click at [205, 207] on icon "button" at bounding box center [206, 209] width 13 height 13
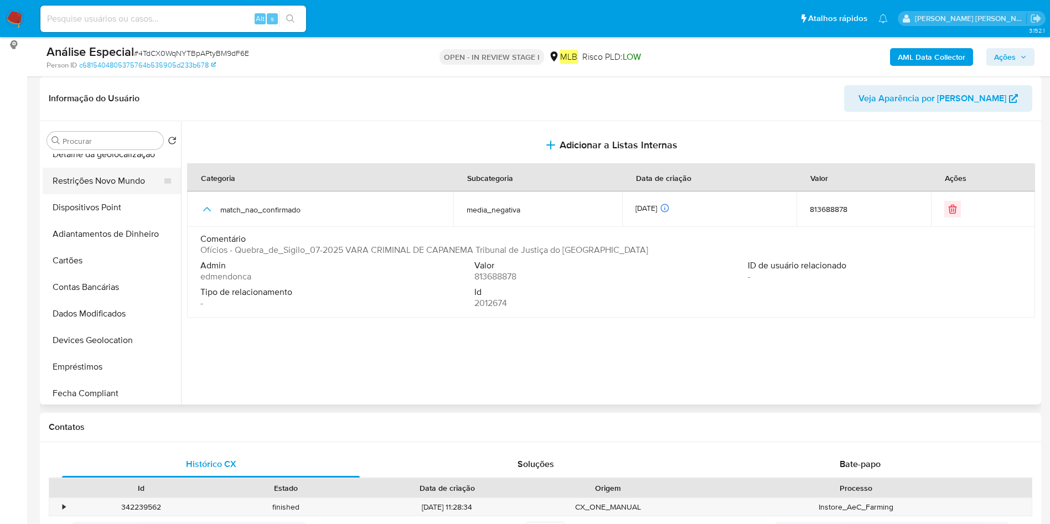
scroll to position [53, 0]
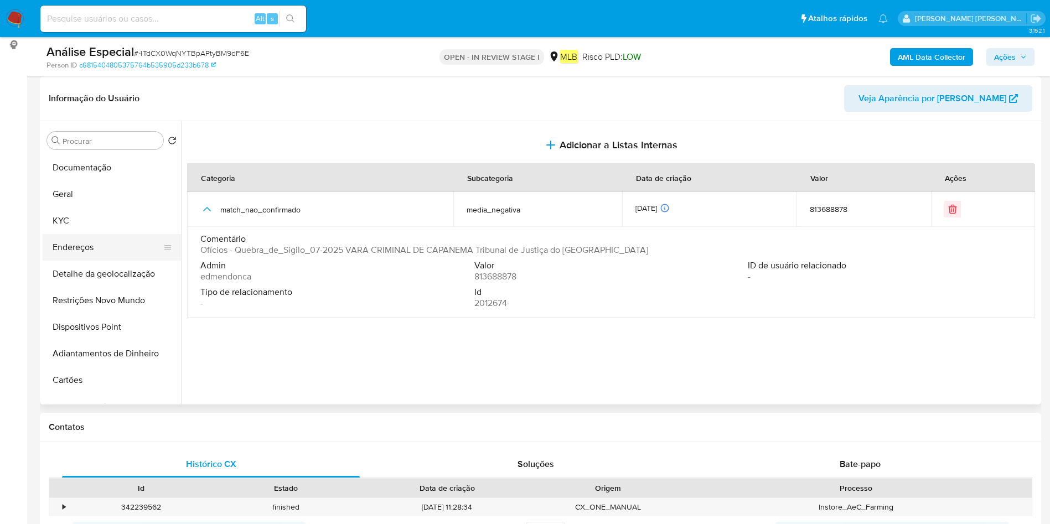
click at [100, 252] on button "Endereços" at bounding box center [107, 247] width 129 height 27
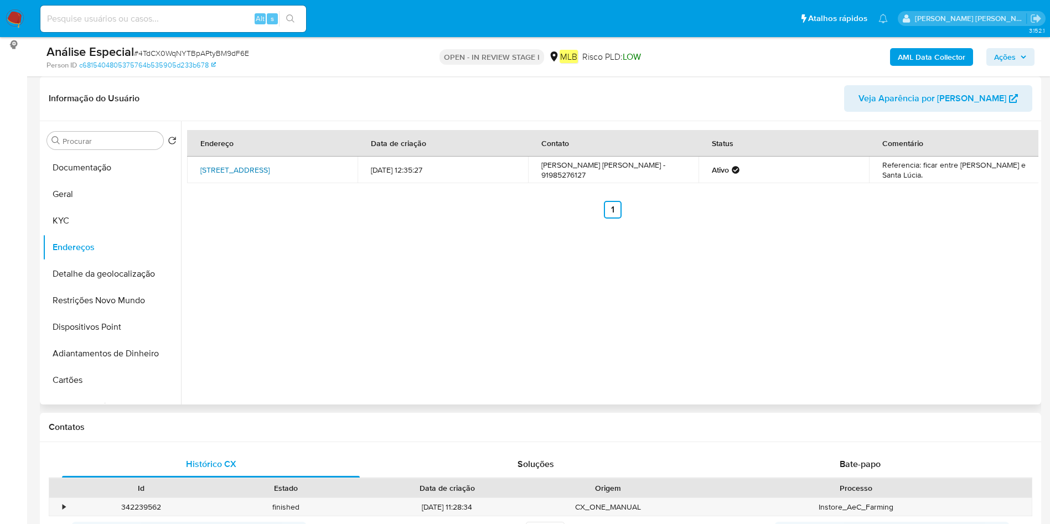
drag, startPoint x: 198, startPoint y: 162, endPoint x: 329, endPoint y: 161, distance: 130.6
click at [329, 161] on td "Rua Do Fio 53, Belém, Pará, 66113340, Brasil 53" at bounding box center [272, 170] width 170 height 27
copy link "Rua Do Fio 53, Belém, Pará, 66113340"
